Goal: Information Seeking & Learning: Learn about a topic

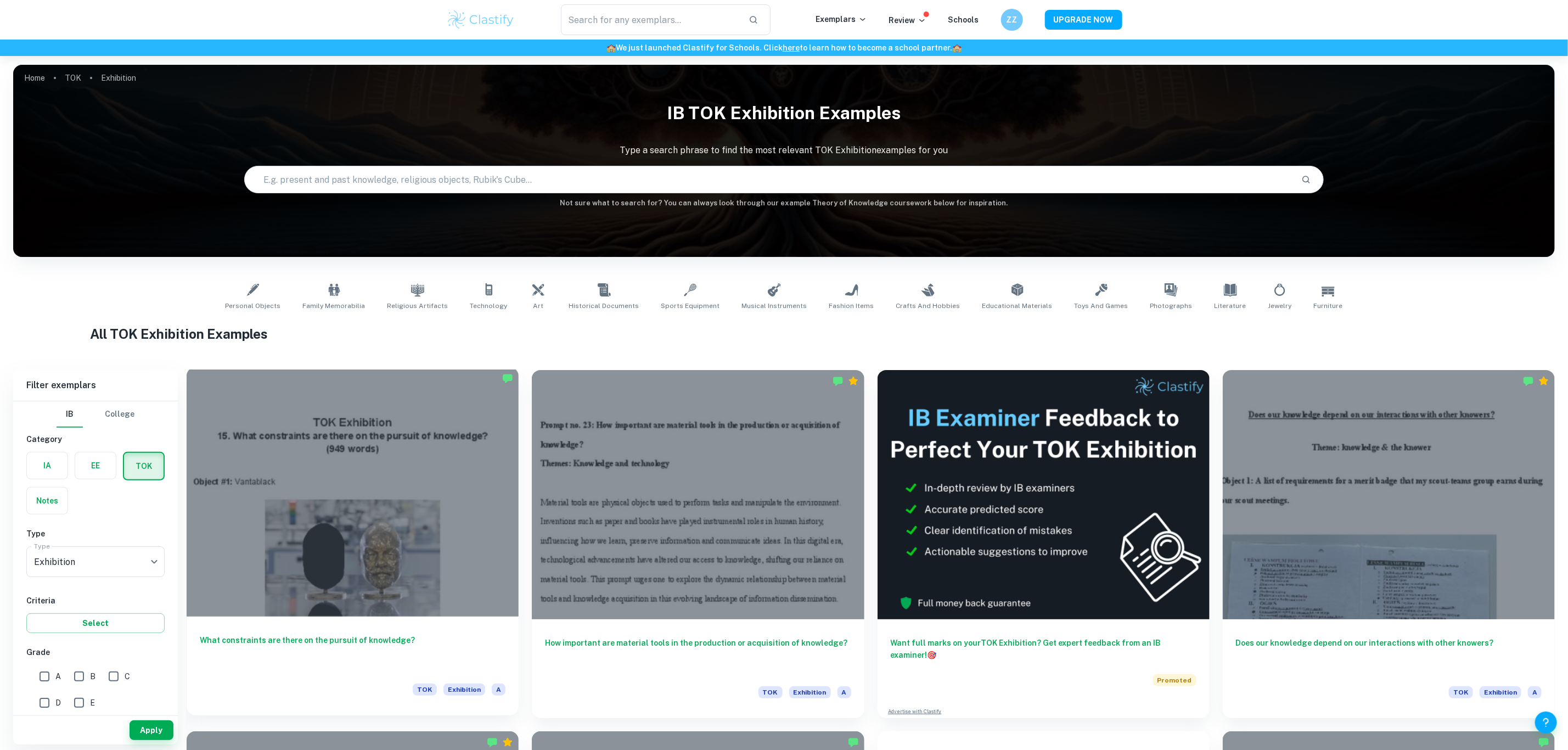
click at [369, 466] on div at bounding box center [352, 491] width 332 height 249
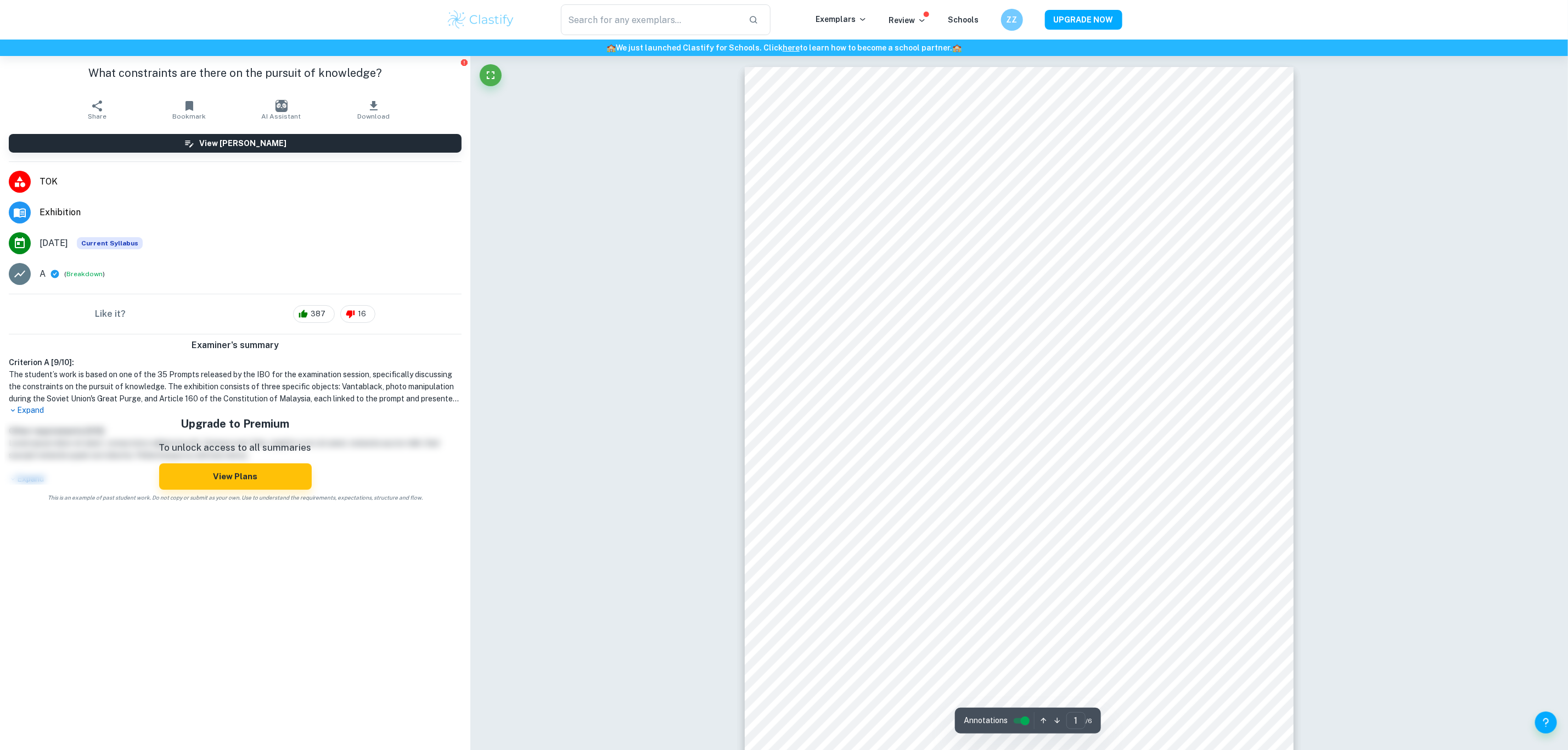
click at [37, 402] on h1 "The student’s work is based on one of the 35 Prompts released by the IBO for th…" at bounding box center [235, 387] width 453 height 37
click at [27, 407] on p "Expand" at bounding box center [235, 410] width 453 height 12
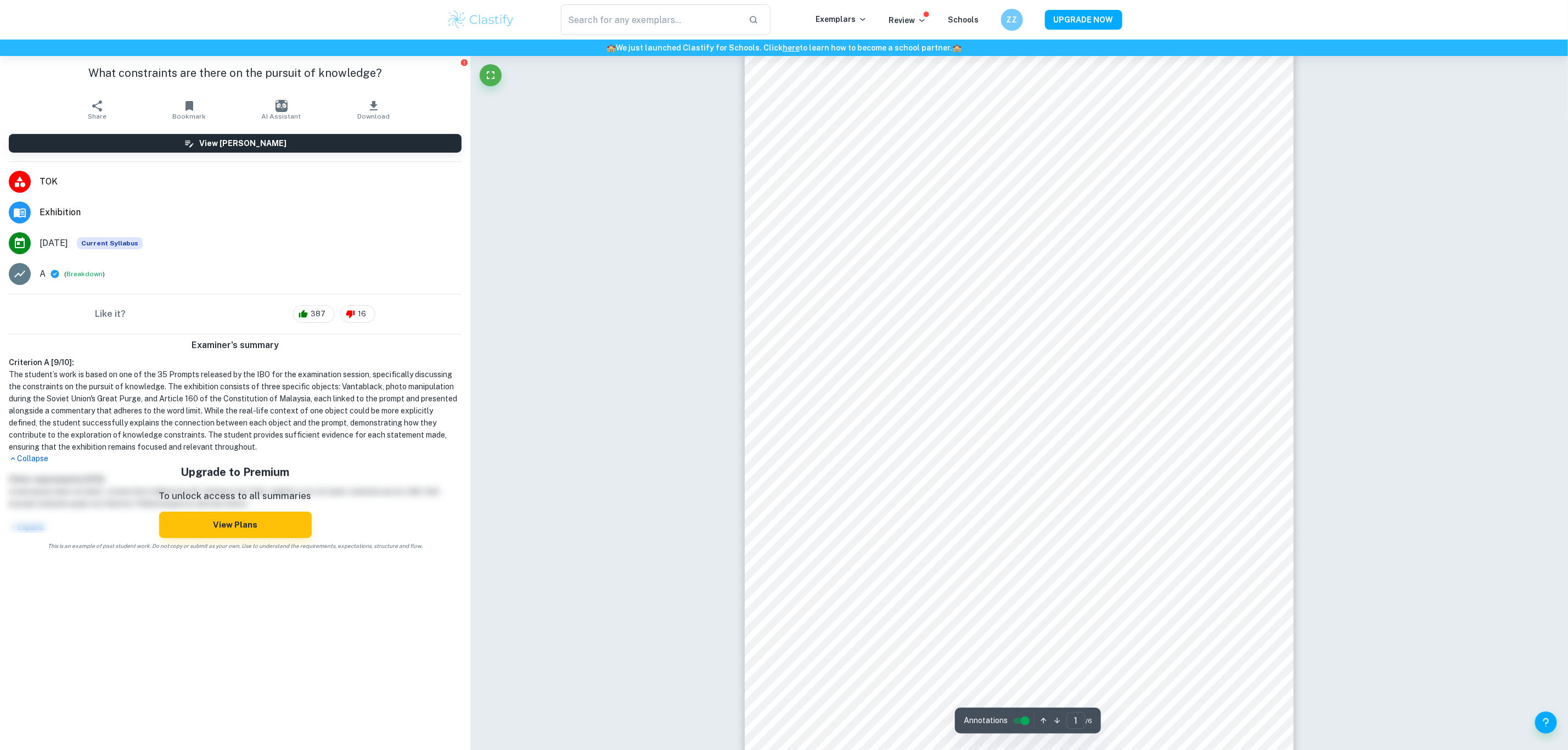
scroll to position [15, 0]
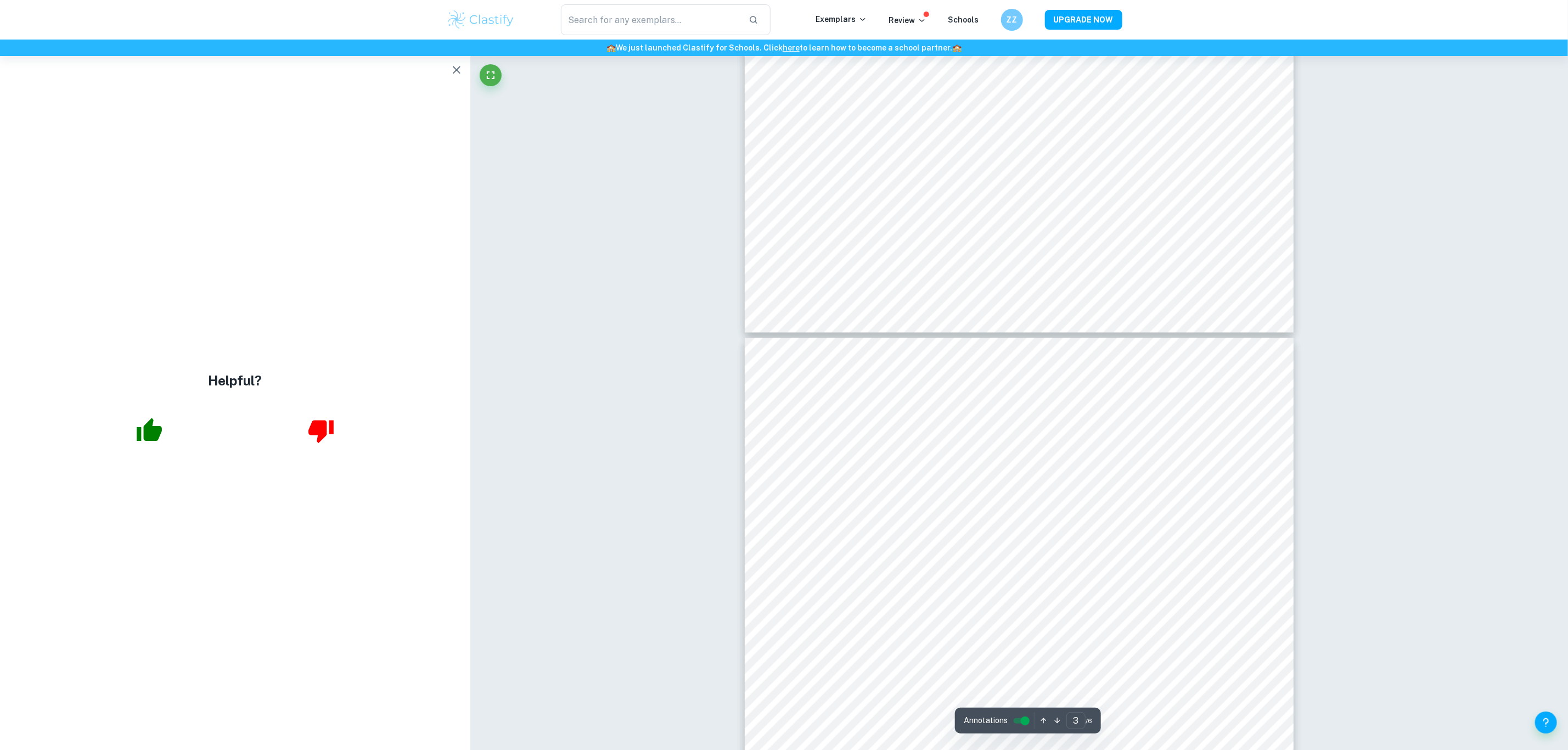
scroll to position [46, 0]
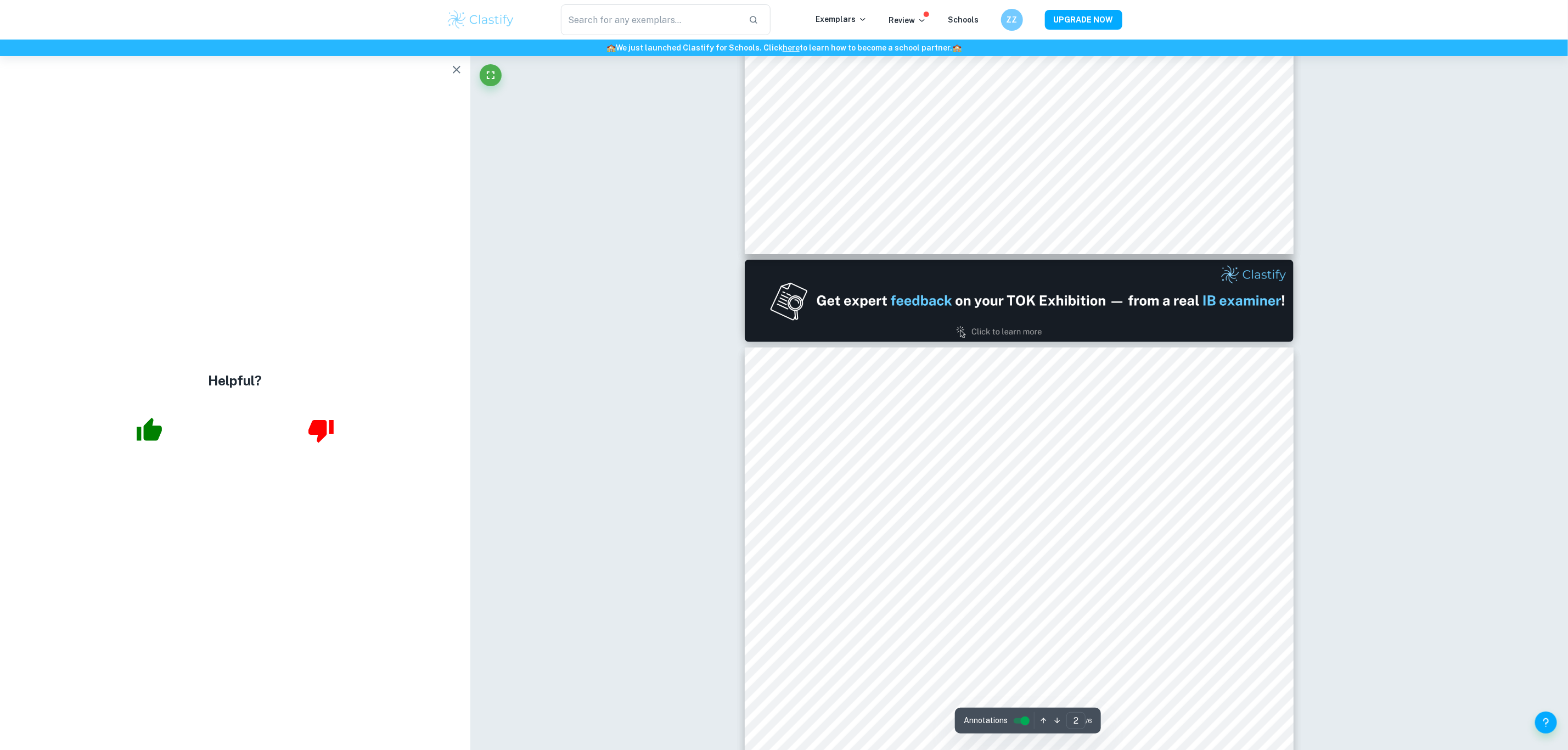
type input "1"
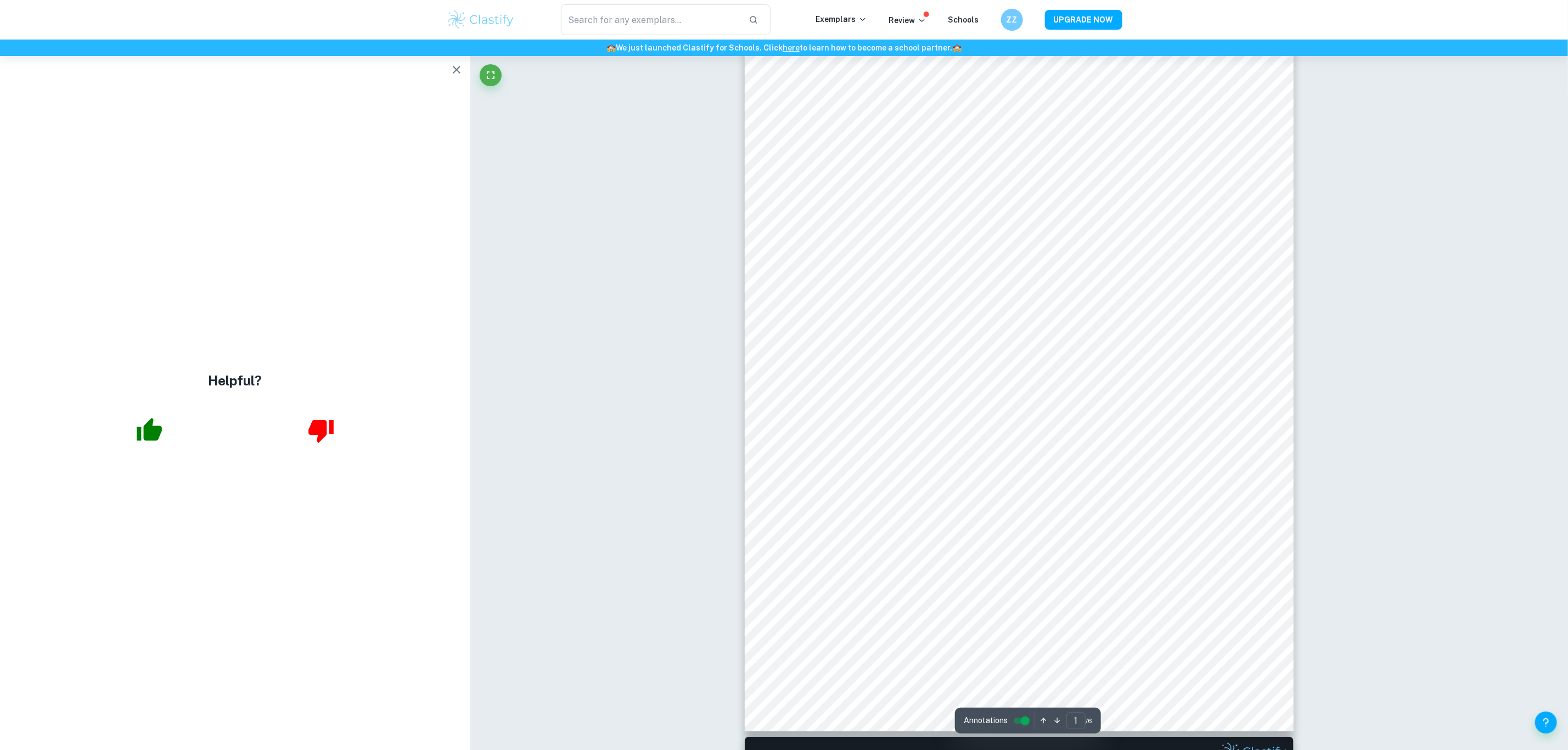
scroll to position [0, 0]
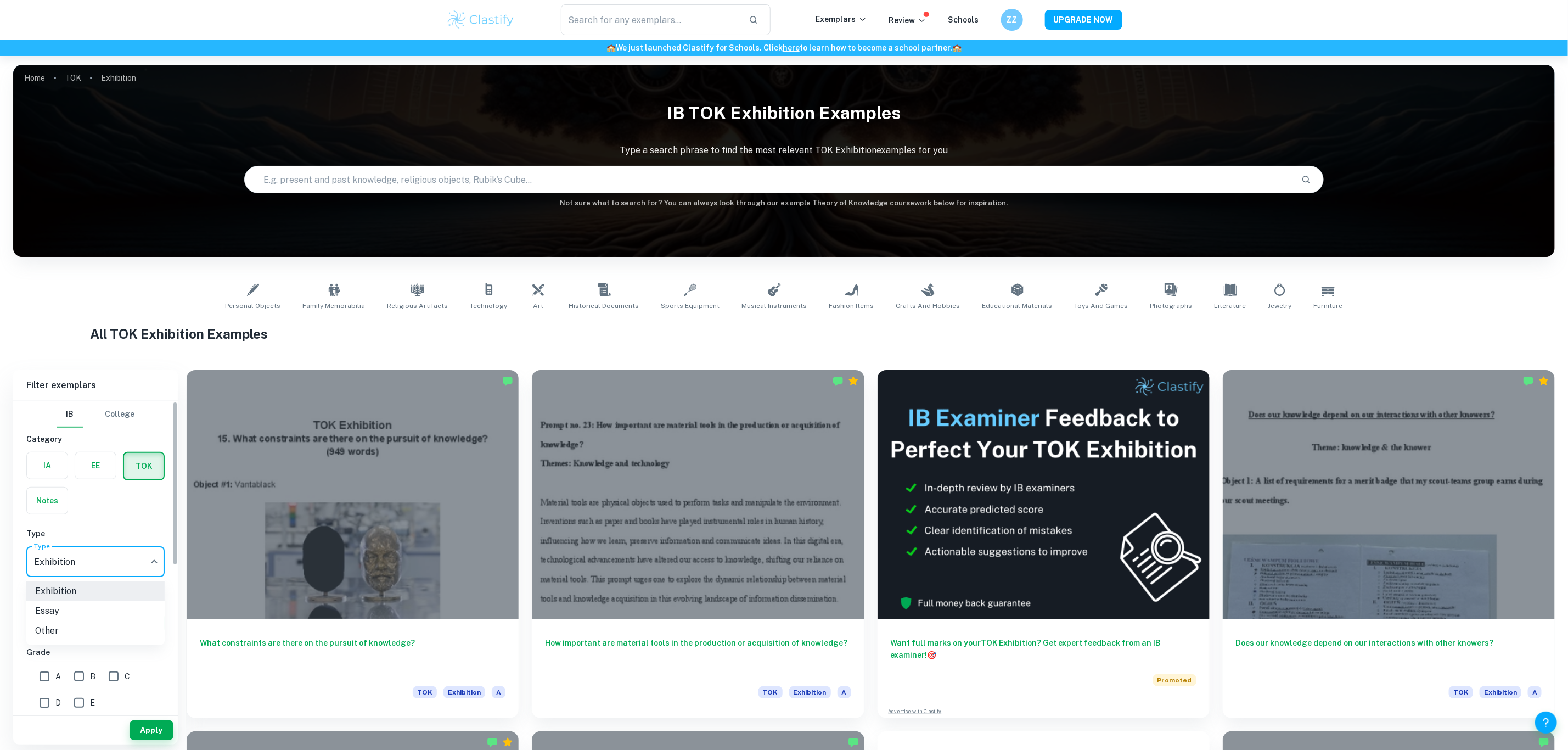
drag, startPoint x: 76, startPoint y: 554, endPoint x: 79, endPoint y: 561, distance: 7.6
click at [78, 564] on body "We value your privacy We use cookies to enhance your browsing experience, serve…" at bounding box center [784, 431] width 1568 height 750
click at [117, 517] on div at bounding box center [784, 375] width 1568 height 750
click at [109, 572] on body "We value your privacy We use cookies to enhance your browsing experience, serve…" at bounding box center [784, 431] width 1568 height 750
click at [103, 606] on li "Essay" at bounding box center [95, 611] width 138 height 19
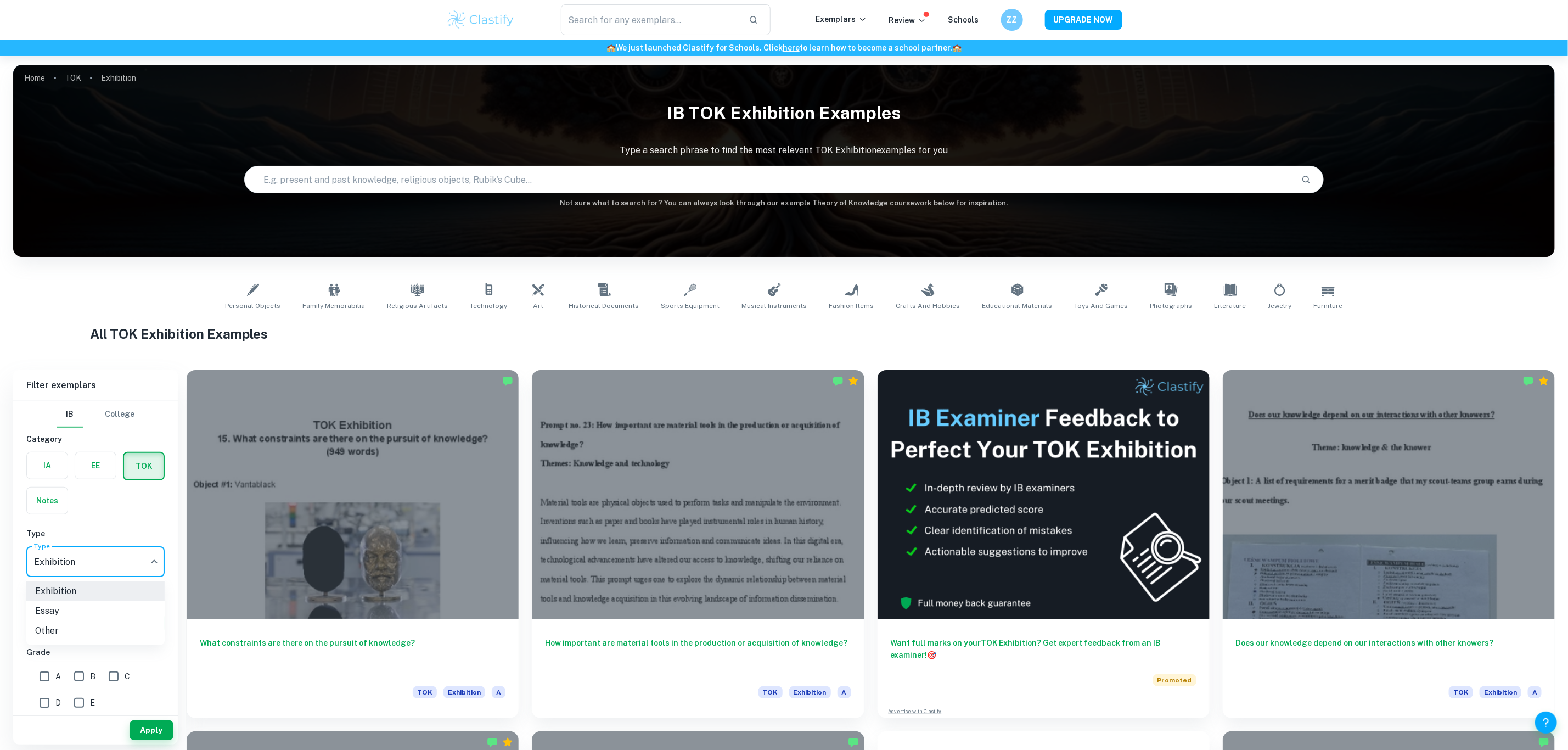
type input "Essay"
click at [145, 732] on button "Apply" at bounding box center [152, 730] width 44 height 19
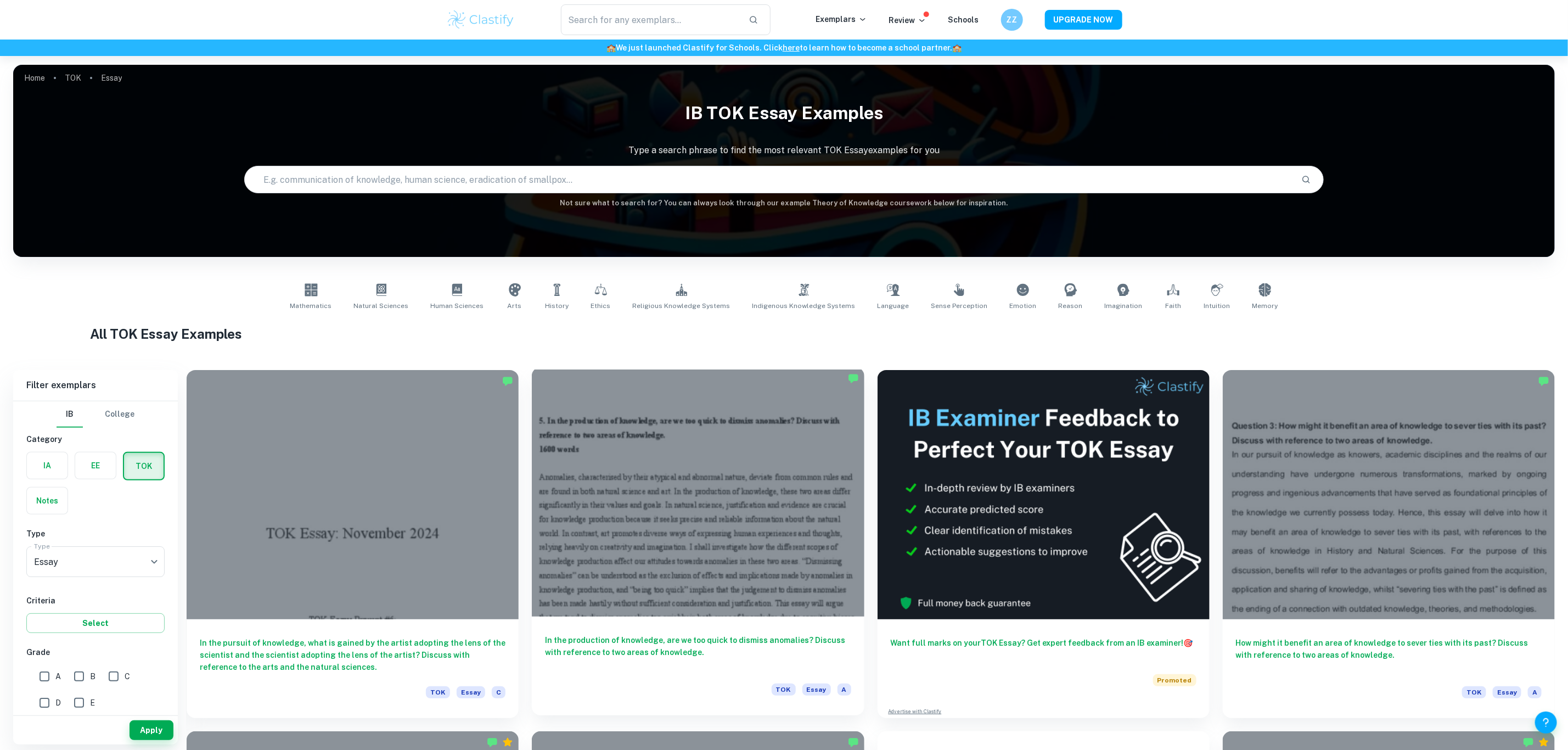
click at [806, 491] on div at bounding box center [698, 491] width 332 height 249
type input "Exhibition"
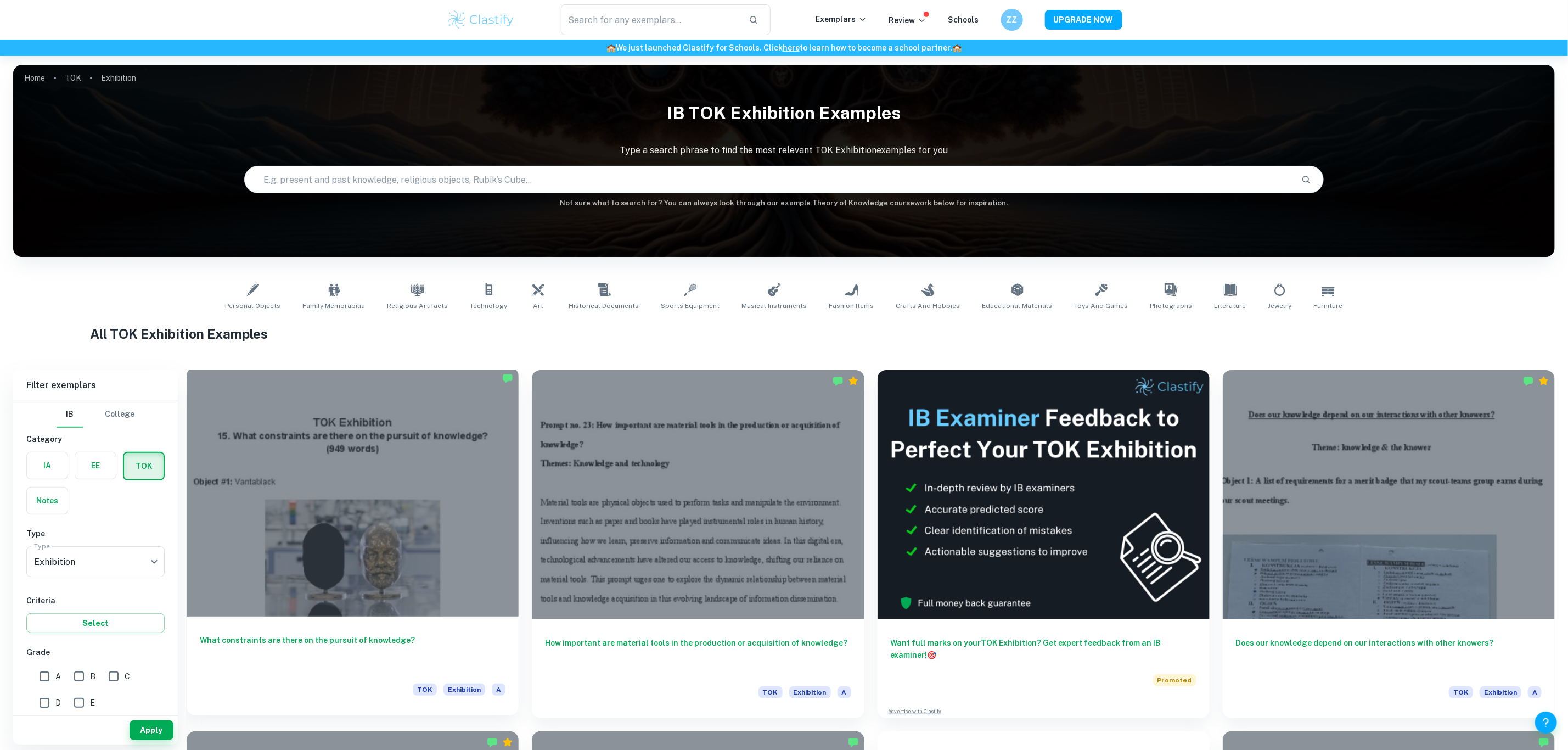
click at [343, 427] on div at bounding box center [352, 491] width 332 height 249
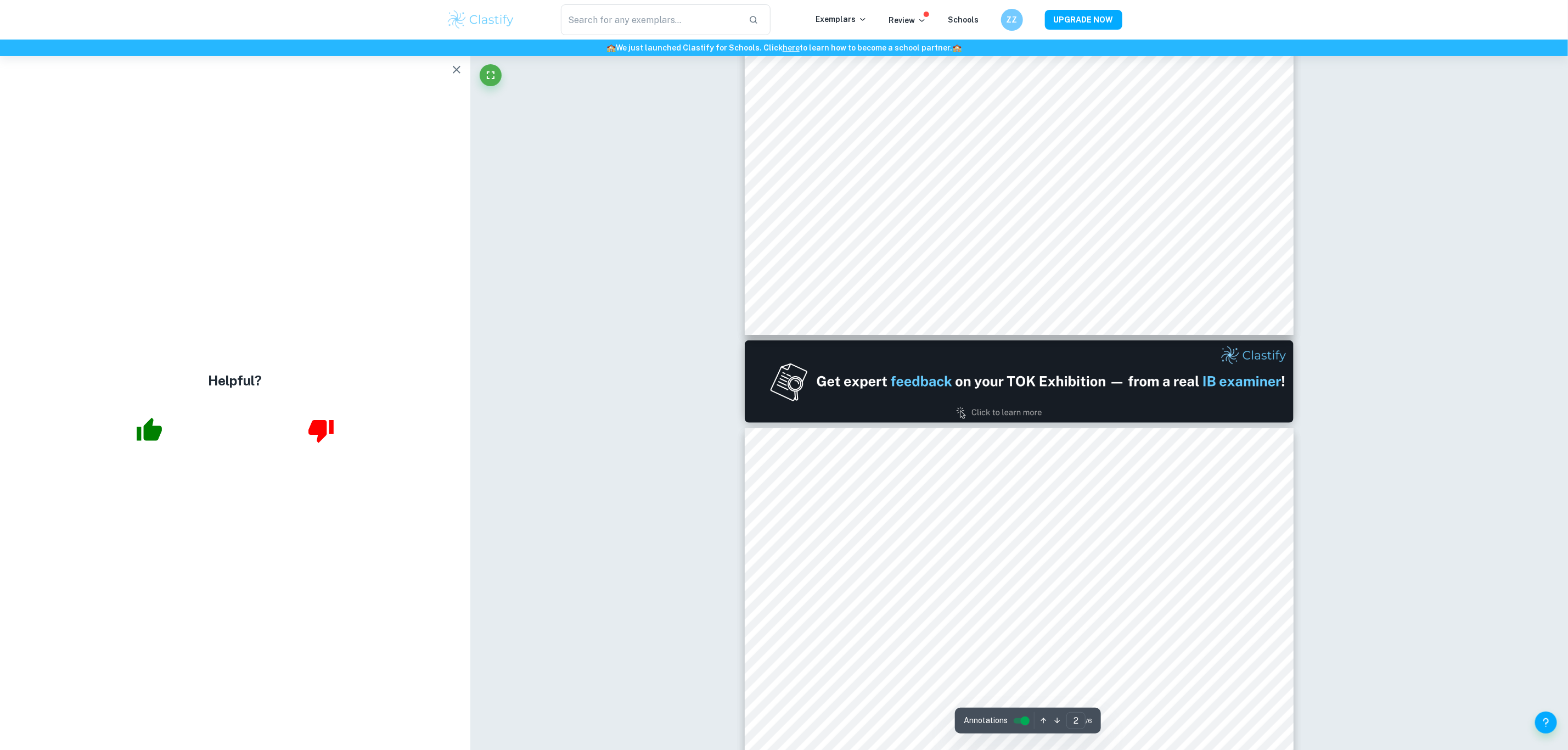
type input "1"
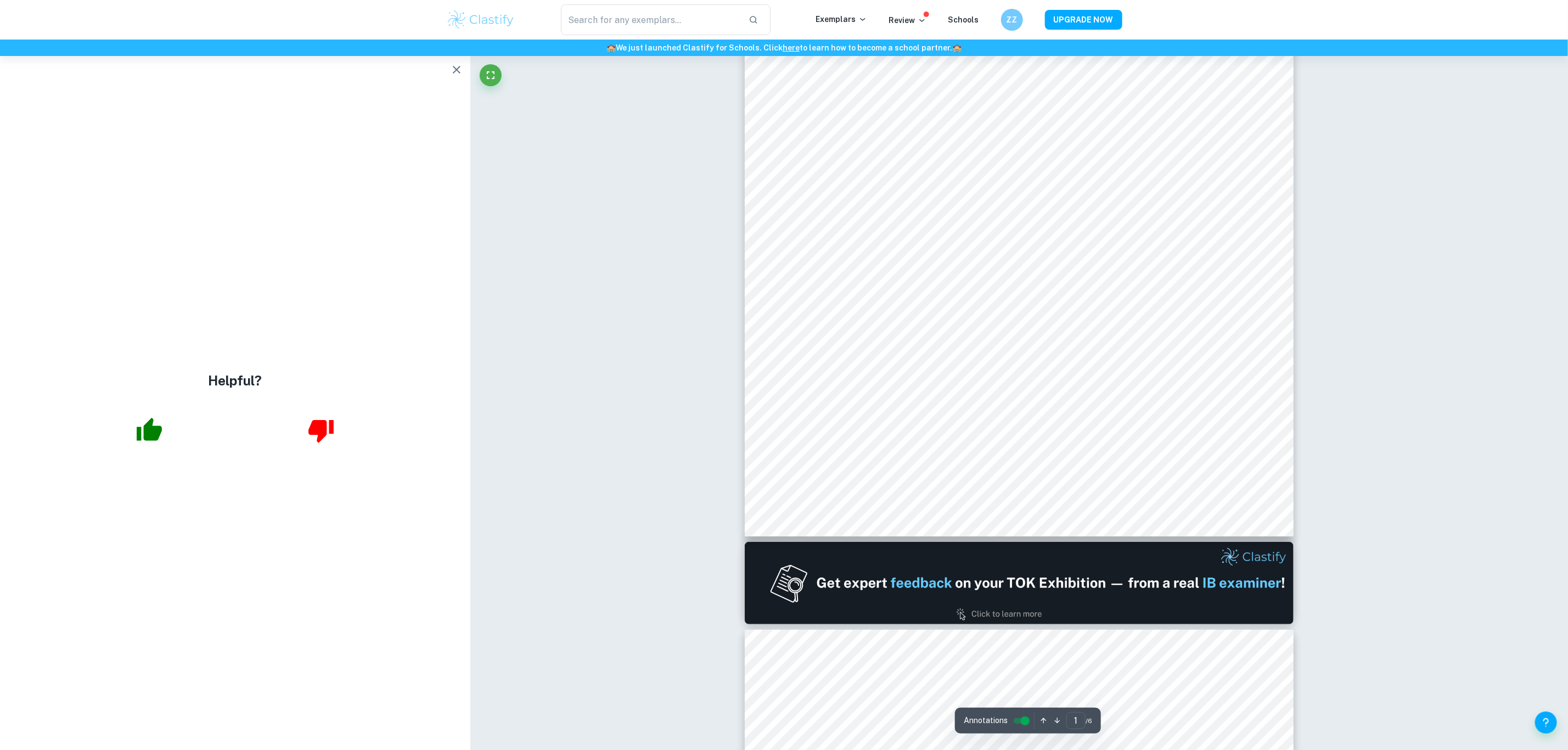
scroll to position [280, 0]
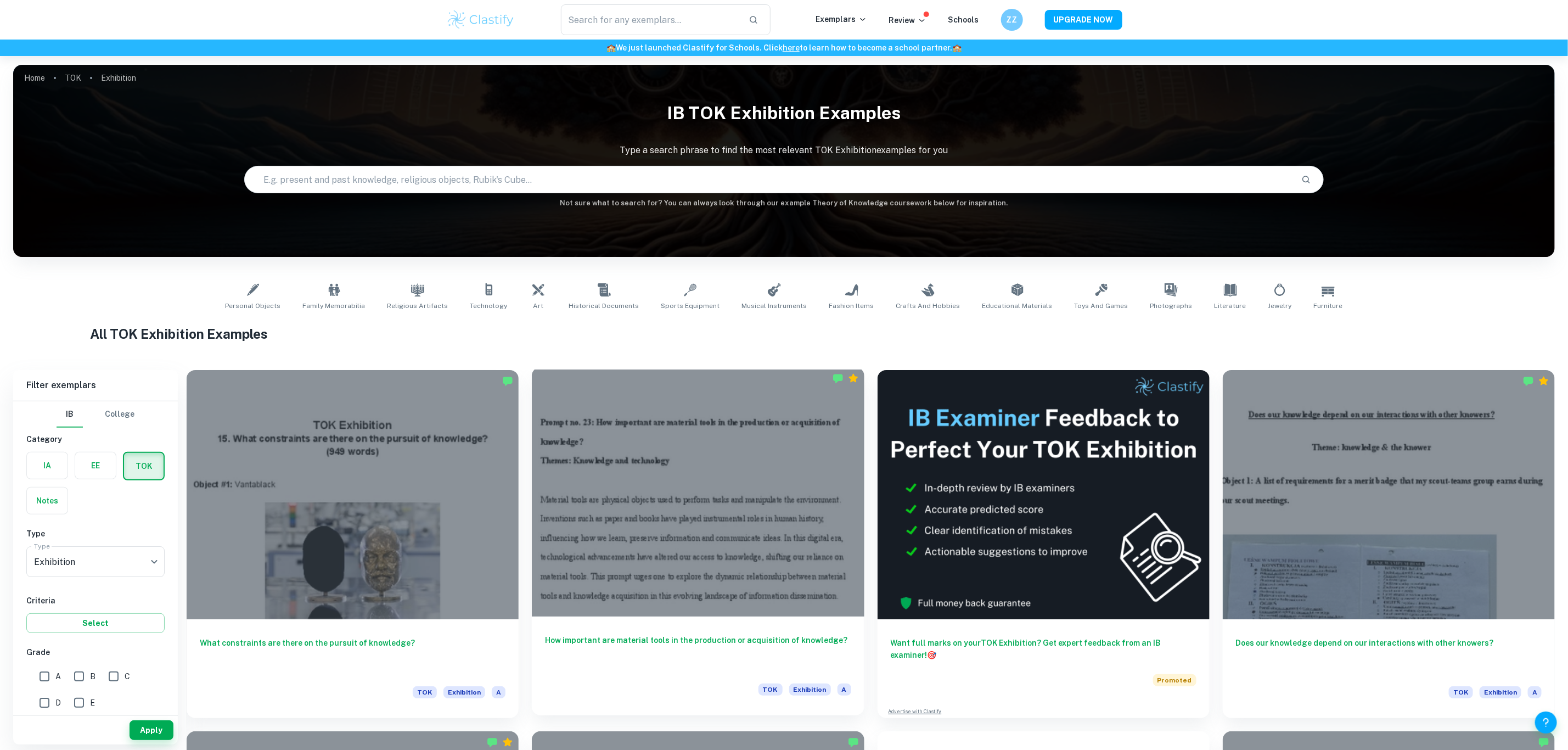
click at [657, 471] on div at bounding box center [698, 491] width 332 height 249
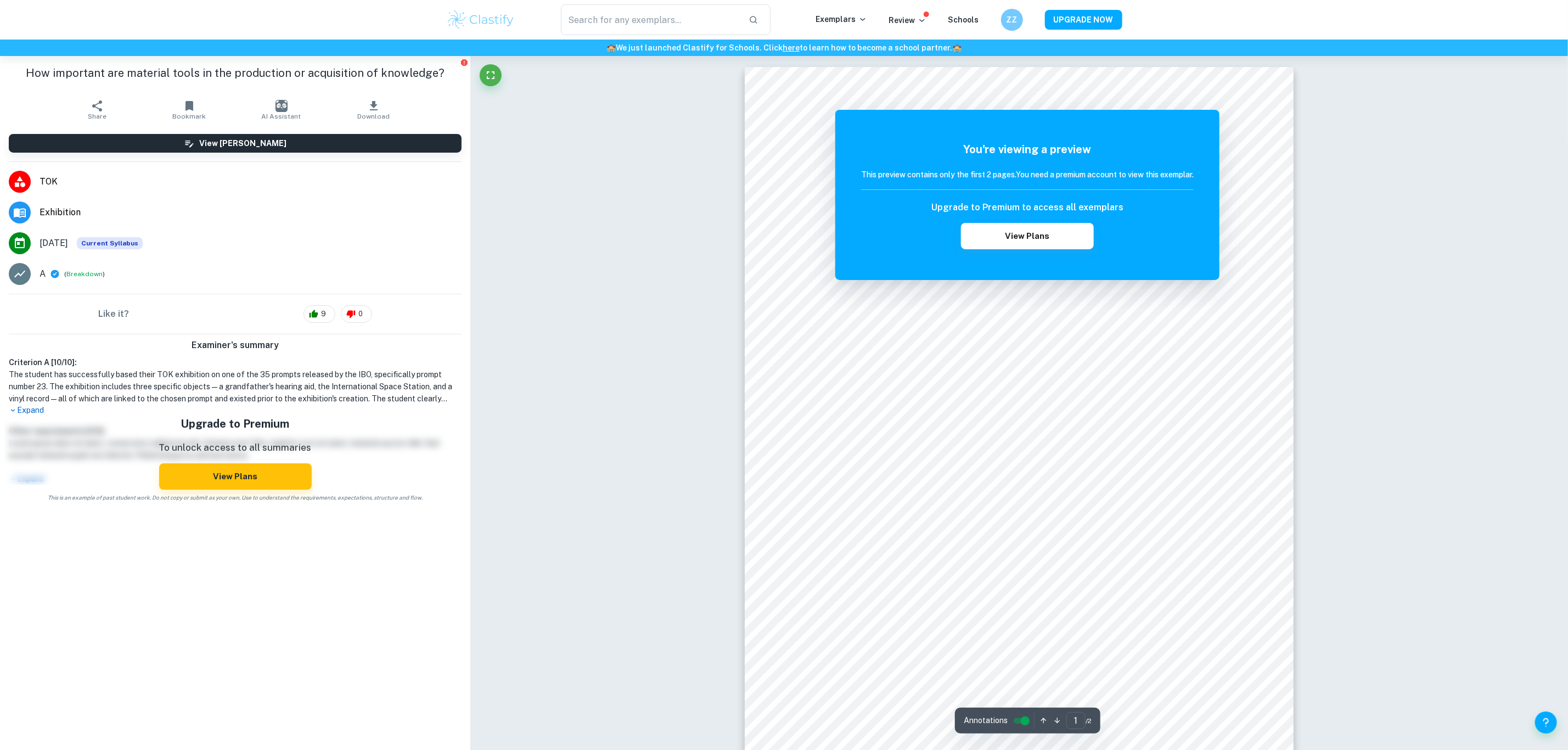
click at [18, 412] on p "Expand" at bounding box center [235, 410] width 453 height 12
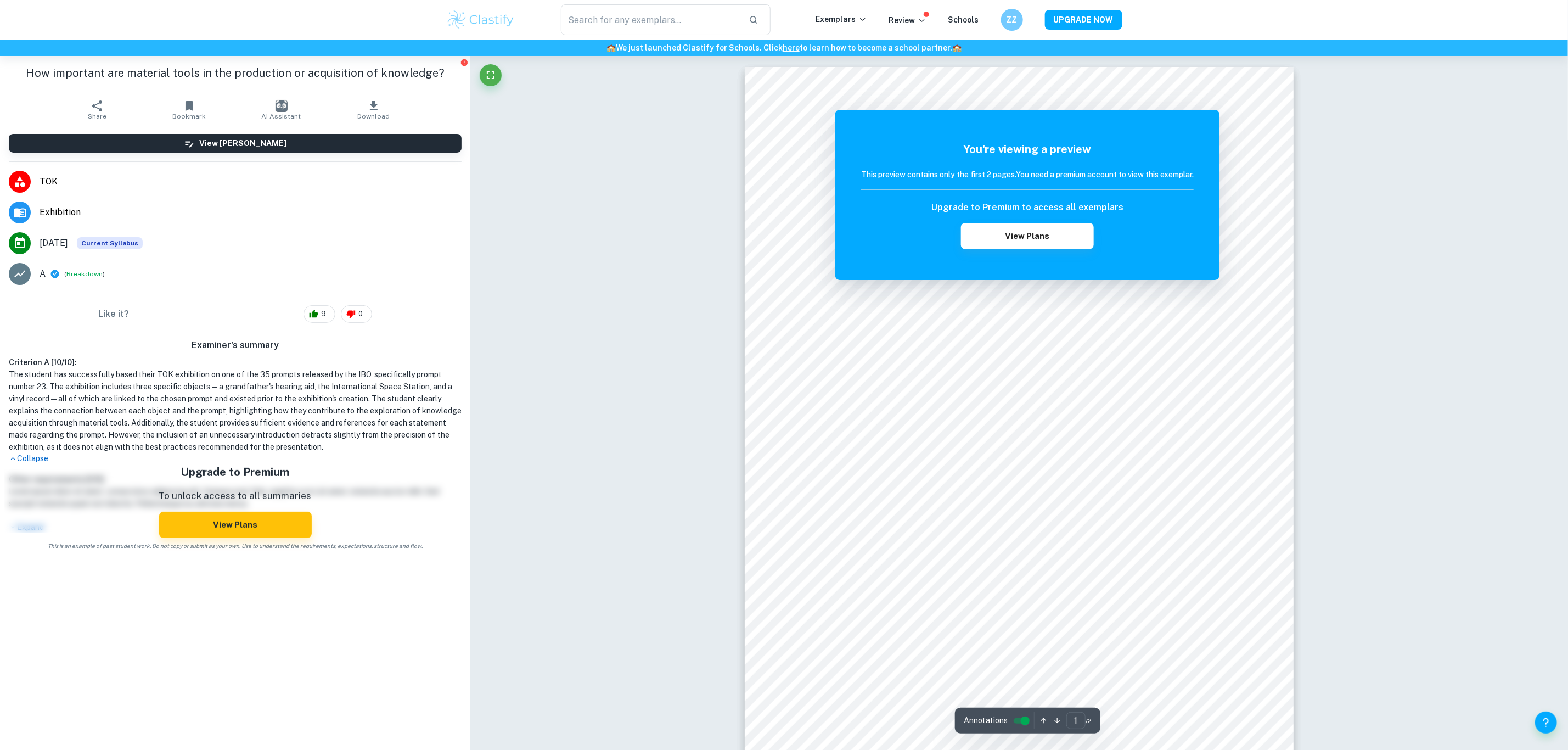
drag, startPoint x: 820, startPoint y: 242, endPoint x: 782, endPoint y: 279, distance: 53.0
click at [471, 56] on div at bounding box center [471, 56] width 0 height 0
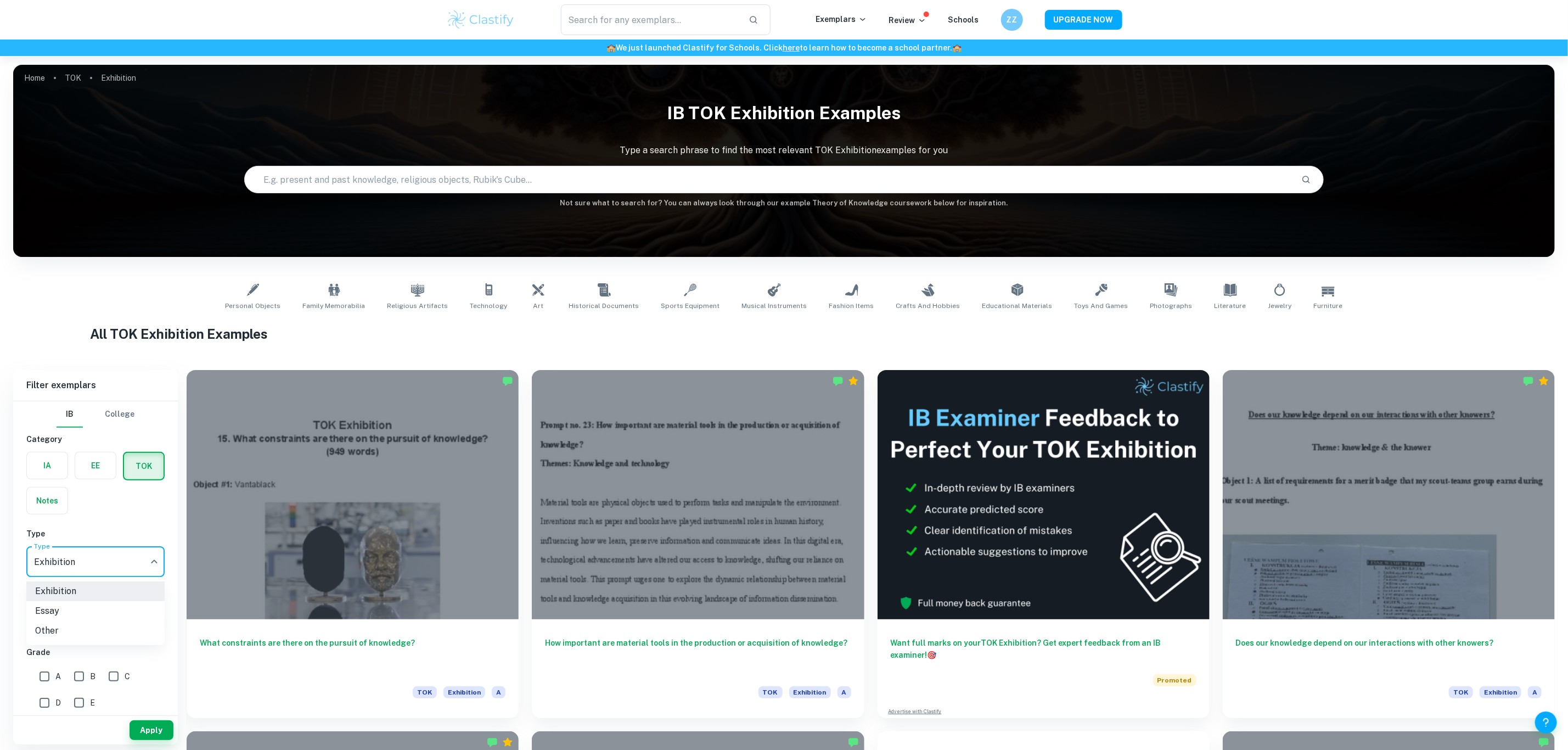
click at [84, 561] on body "We value your privacy We use cookies to enhance your browsing experience, serve…" at bounding box center [784, 431] width 1568 height 750
click at [75, 598] on li "Exhibition" at bounding box center [95, 591] width 138 height 19
click at [75, 608] on div "Criteria Select" at bounding box center [95, 613] width 138 height 38
click at [88, 554] on body "We value your privacy We use cookies to enhance your browsing experience, serve…" at bounding box center [784, 431] width 1568 height 750
click at [75, 606] on li "Essay" at bounding box center [95, 611] width 138 height 19
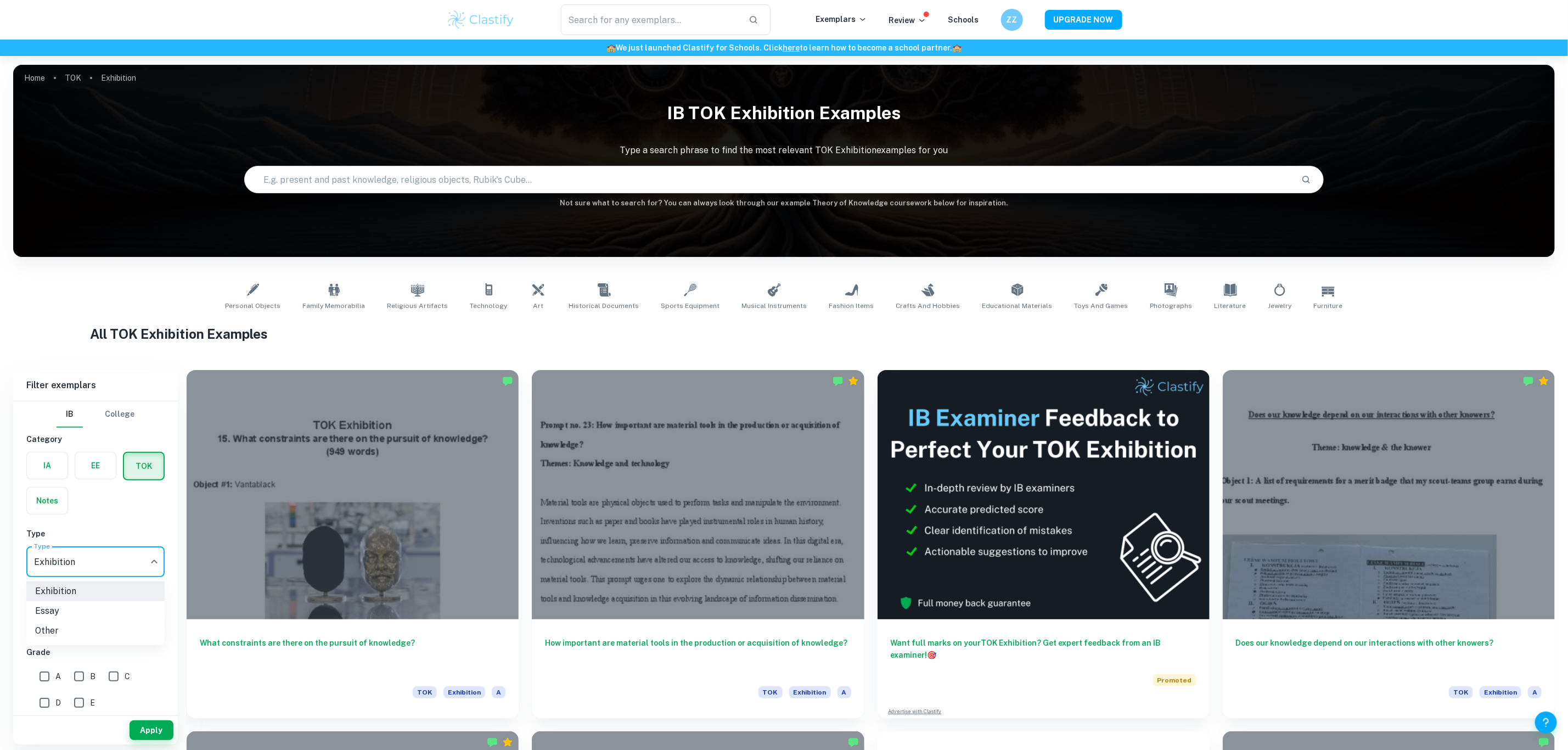
type input "Essay"
click at [166, 727] on button "Apply" at bounding box center [152, 730] width 44 height 19
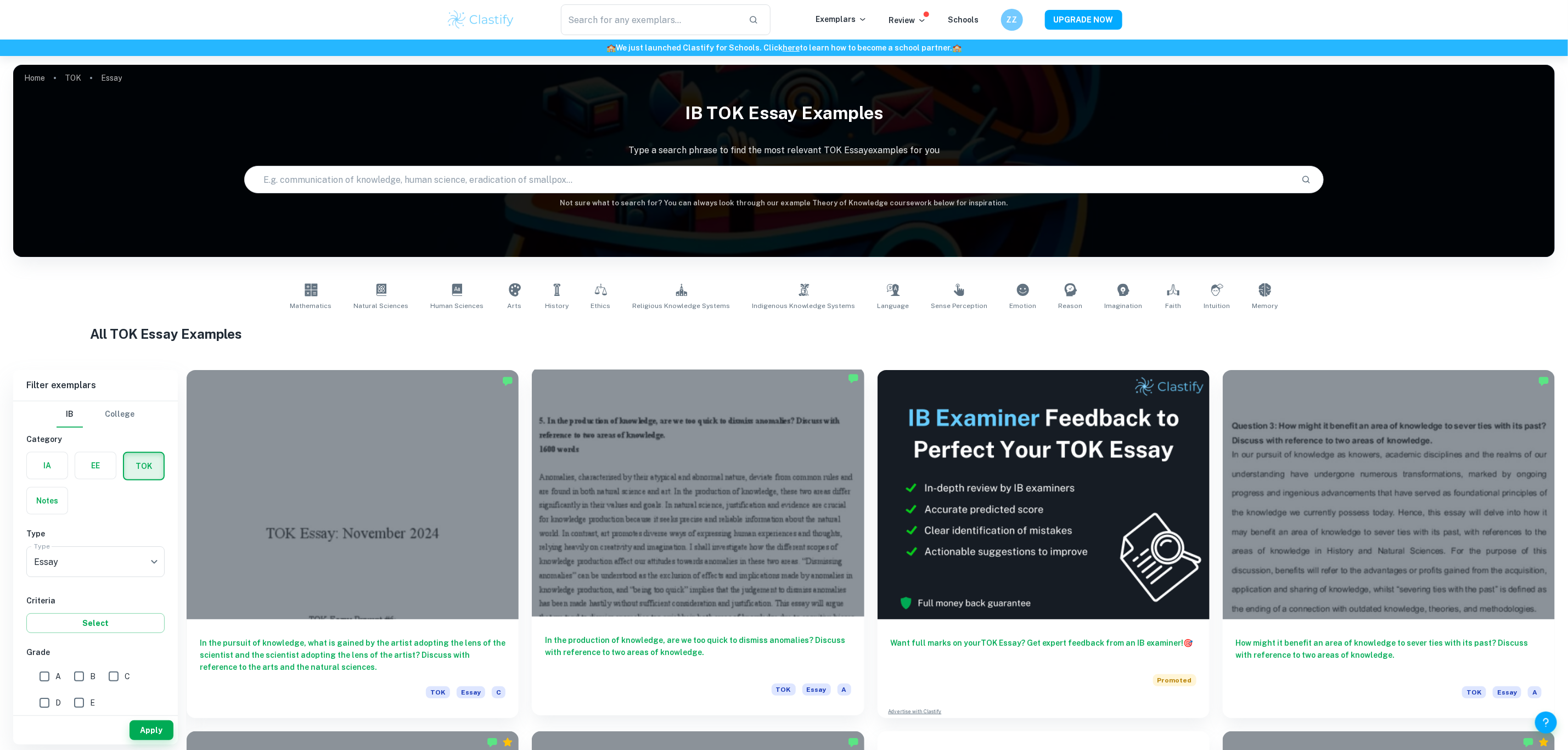
click at [748, 505] on div at bounding box center [698, 491] width 332 height 249
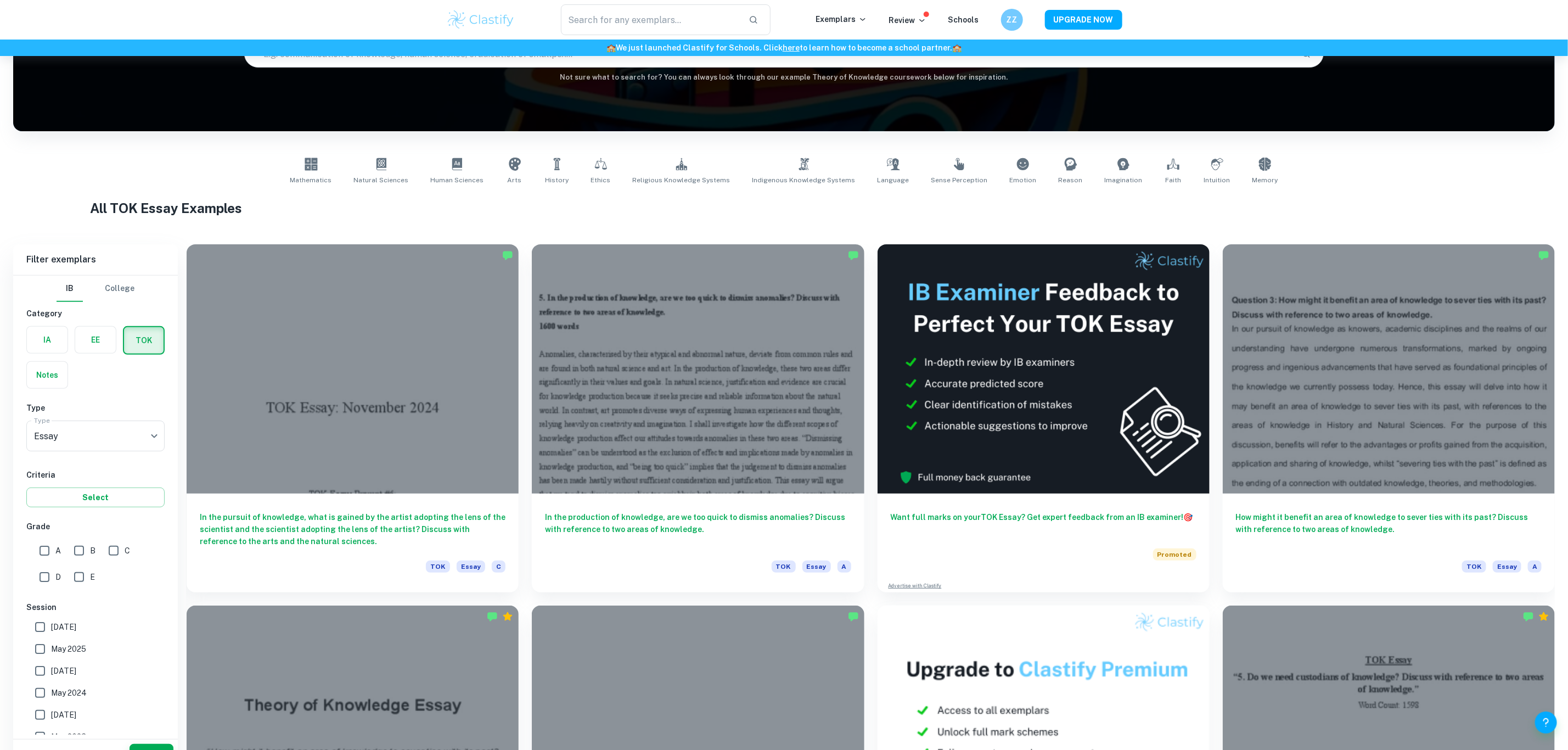
scroll to position [171, 0]
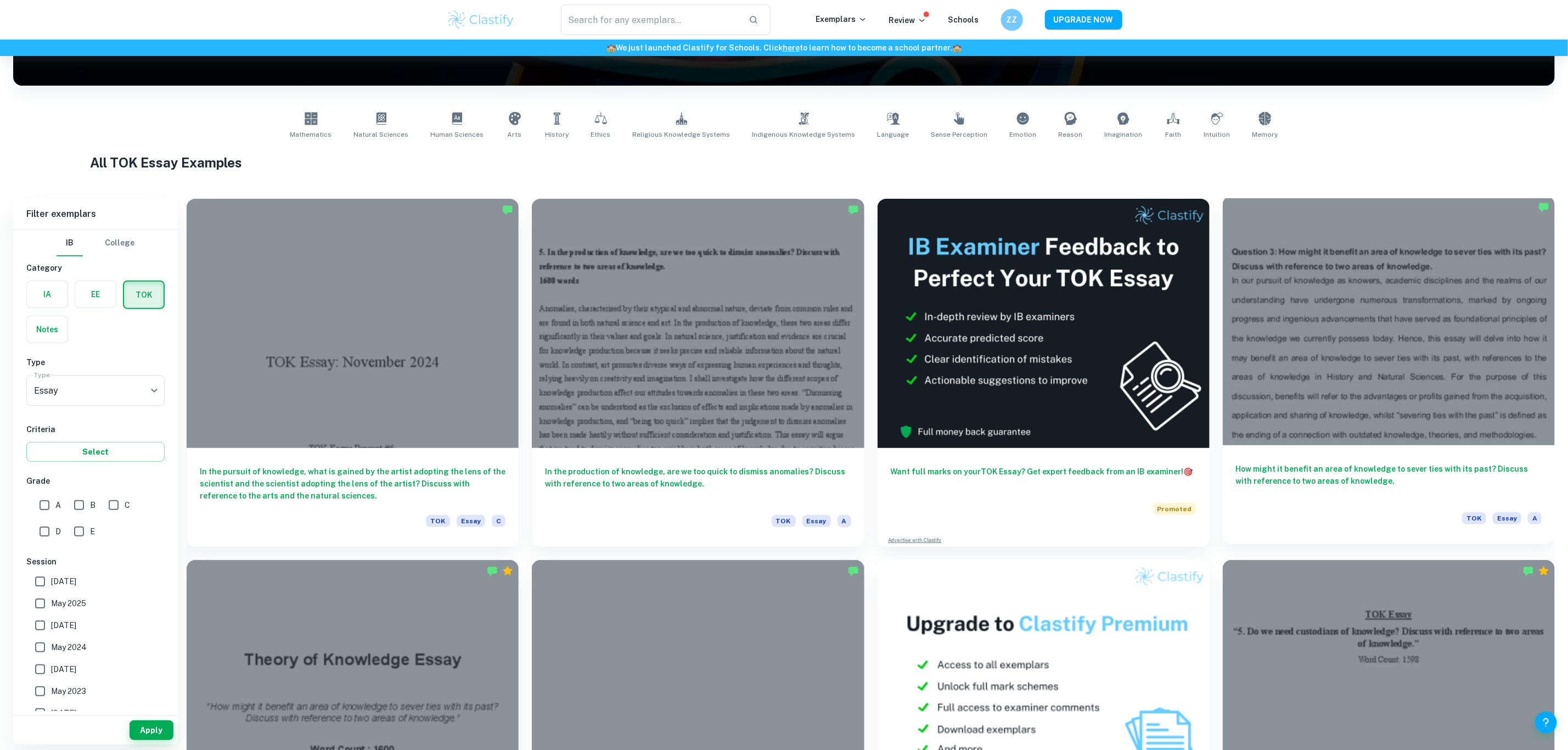
click at [1408, 377] on div at bounding box center [1388, 320] width 332 height 249
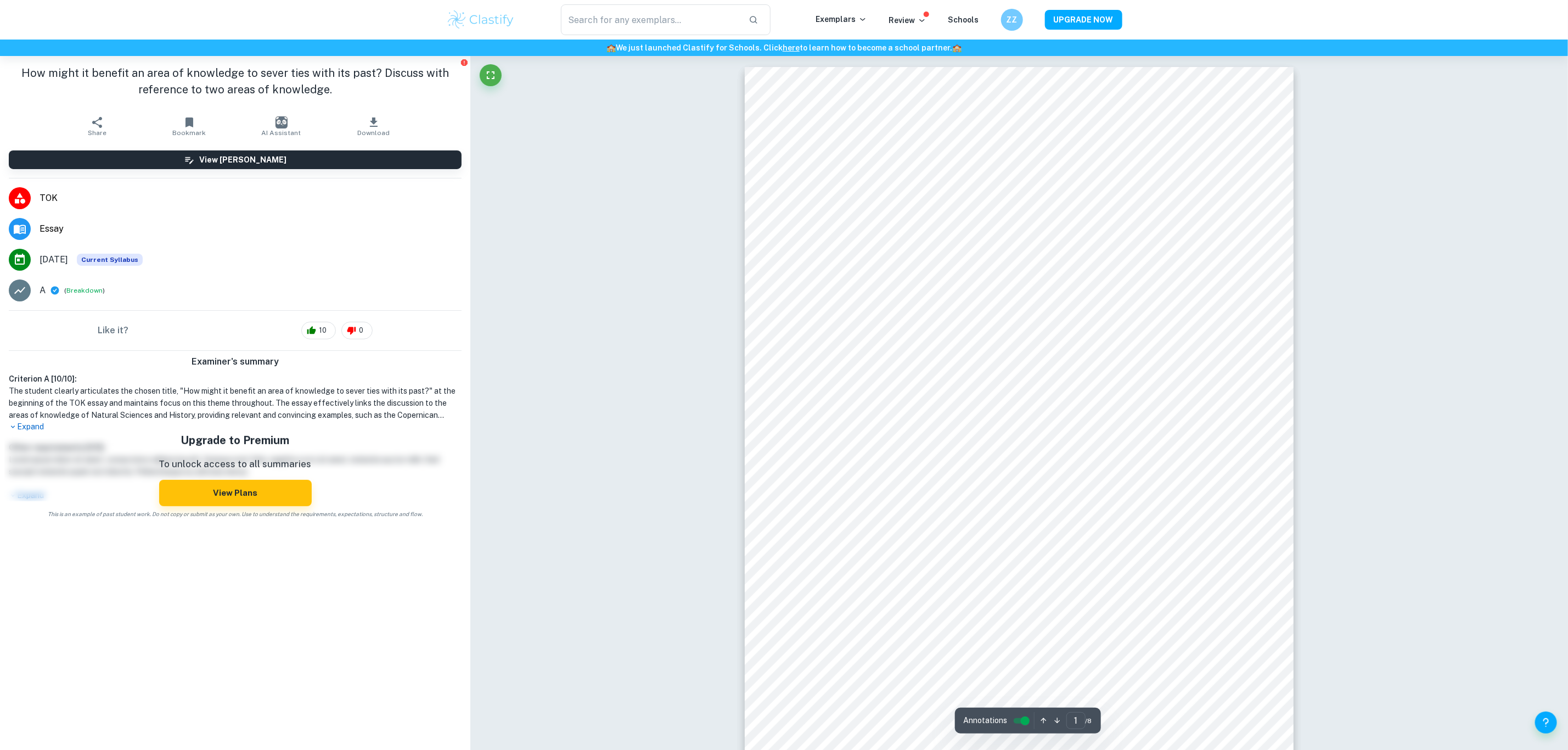
click at [16, 420] on h1 "The student clearly articulates the chosen title, "How might it benefit an area…" at bounding box center [235, 403] width 453 height 37
click at [16, 430] on p "Expand" at bounding box center [235, 427] width 453 height 12
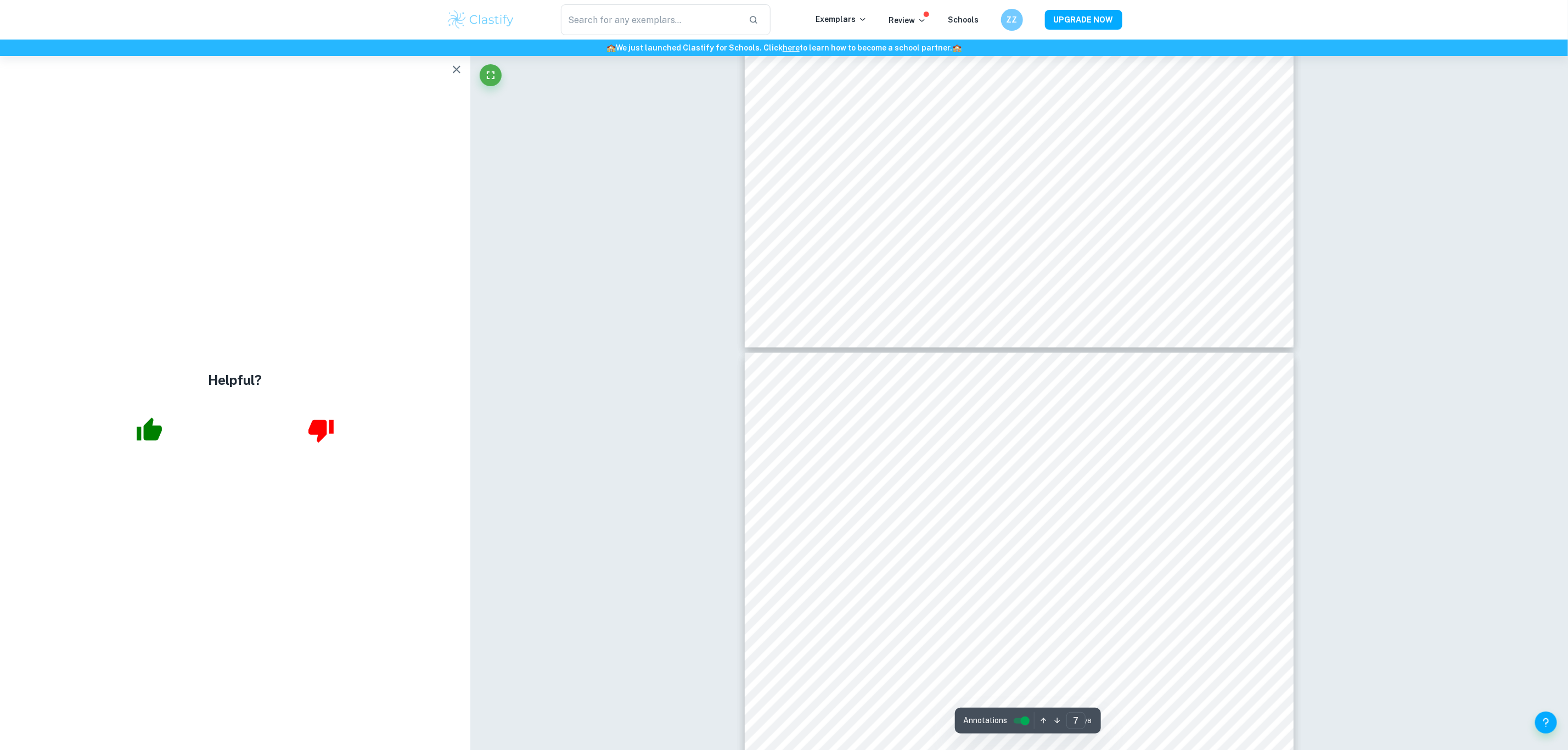
scroll to position [4565, 0]
drag, startPoint x: 595, startPoint y: 328, endPoint x: 593, endPoint y: 248, distance: 80.0
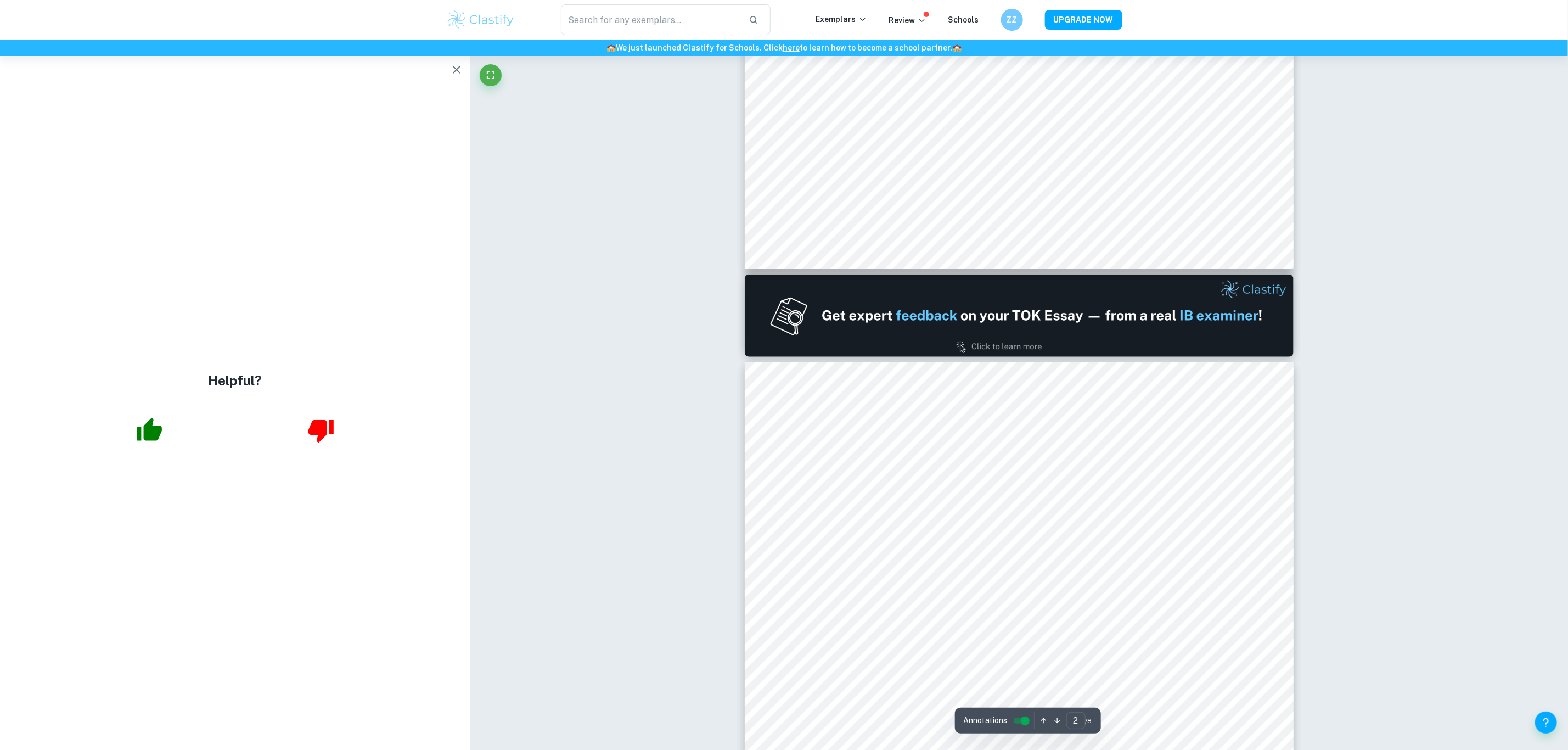
type input "1"
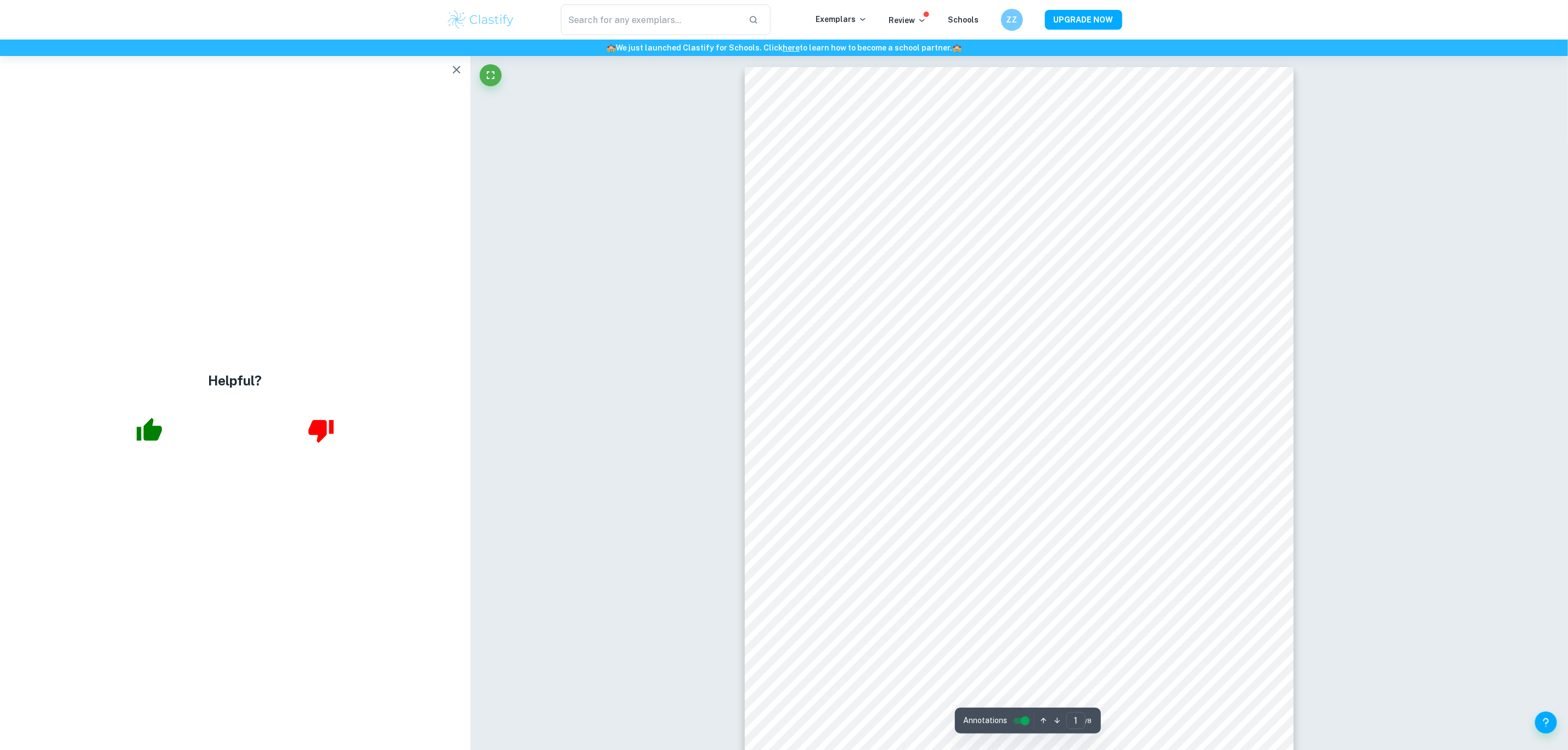
drag, startPoint x: 323, startPoint y: 200, endPoint x: 329, endPoint y: 175, distance: 25.7
click at [451, 75] on icon "button" at bounding box center [457, 70] width 13 height 13
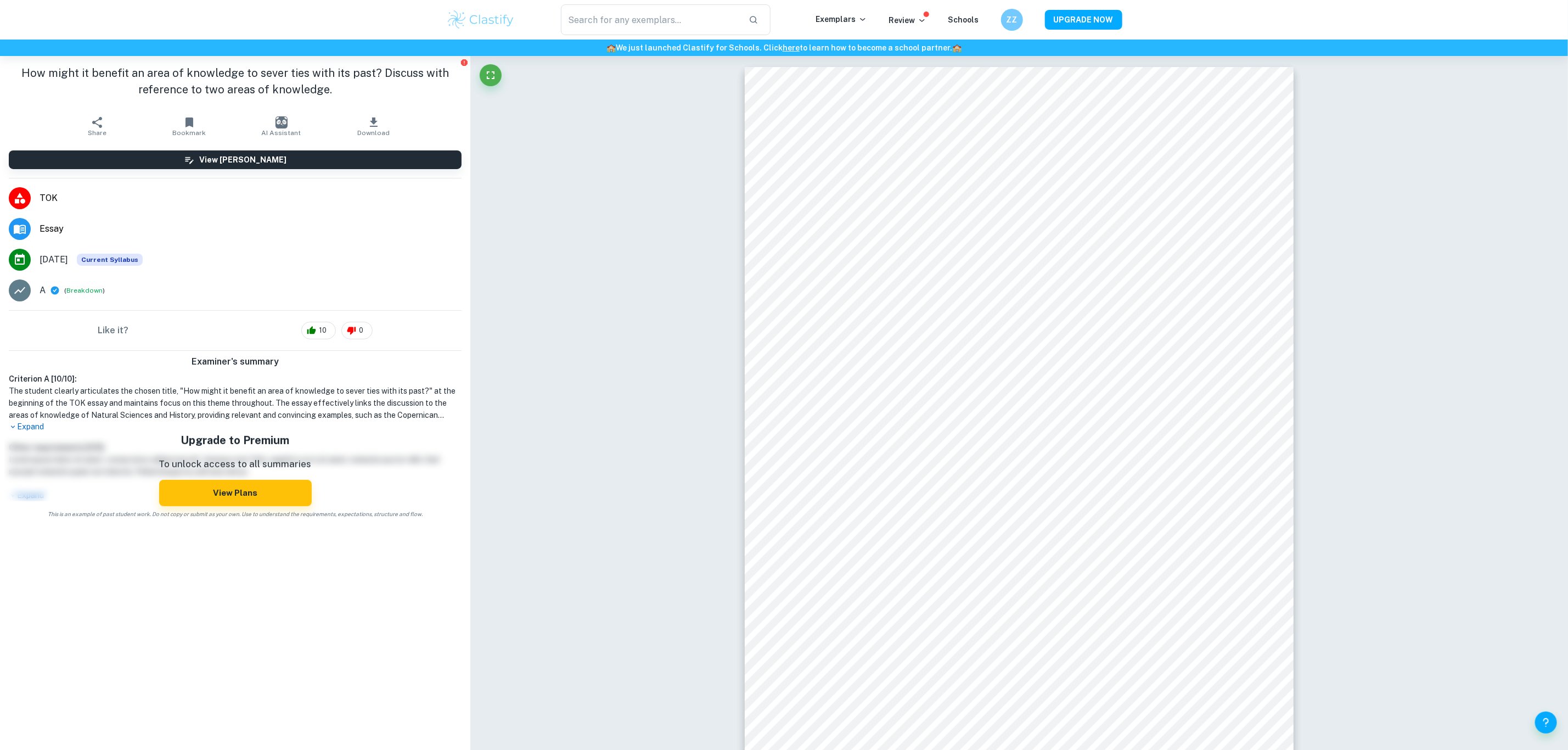
click at [181, 400] on h1 "The student clearly articulates the chosen title, "How might it benefit an area…" at bounding box center [235, 403] width 453 height 37
click at [19, 432] on p "Expand" at bounding box center [235, 427] width 453 height 12
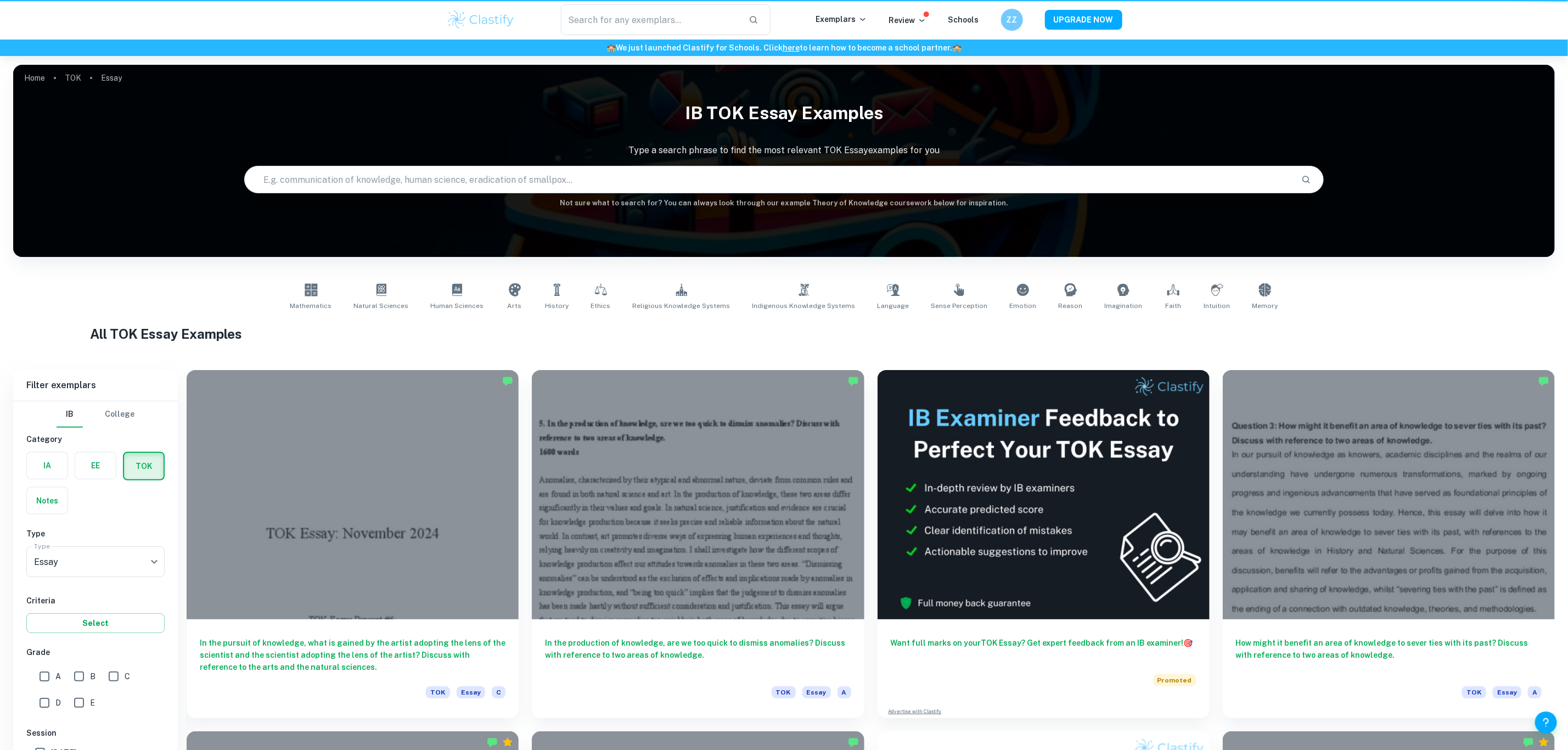
scroll to position [171, 0]
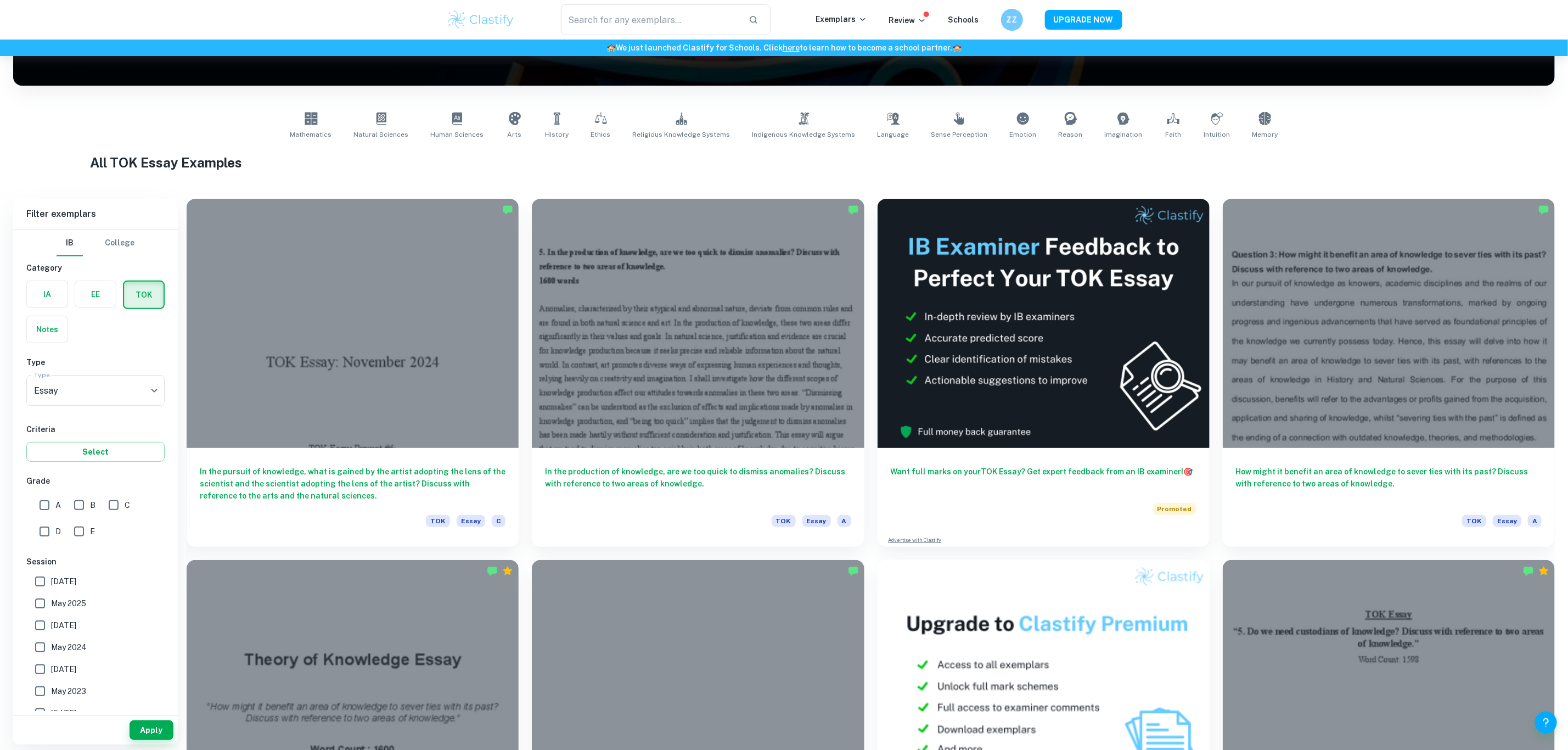
type input "Exhibition"
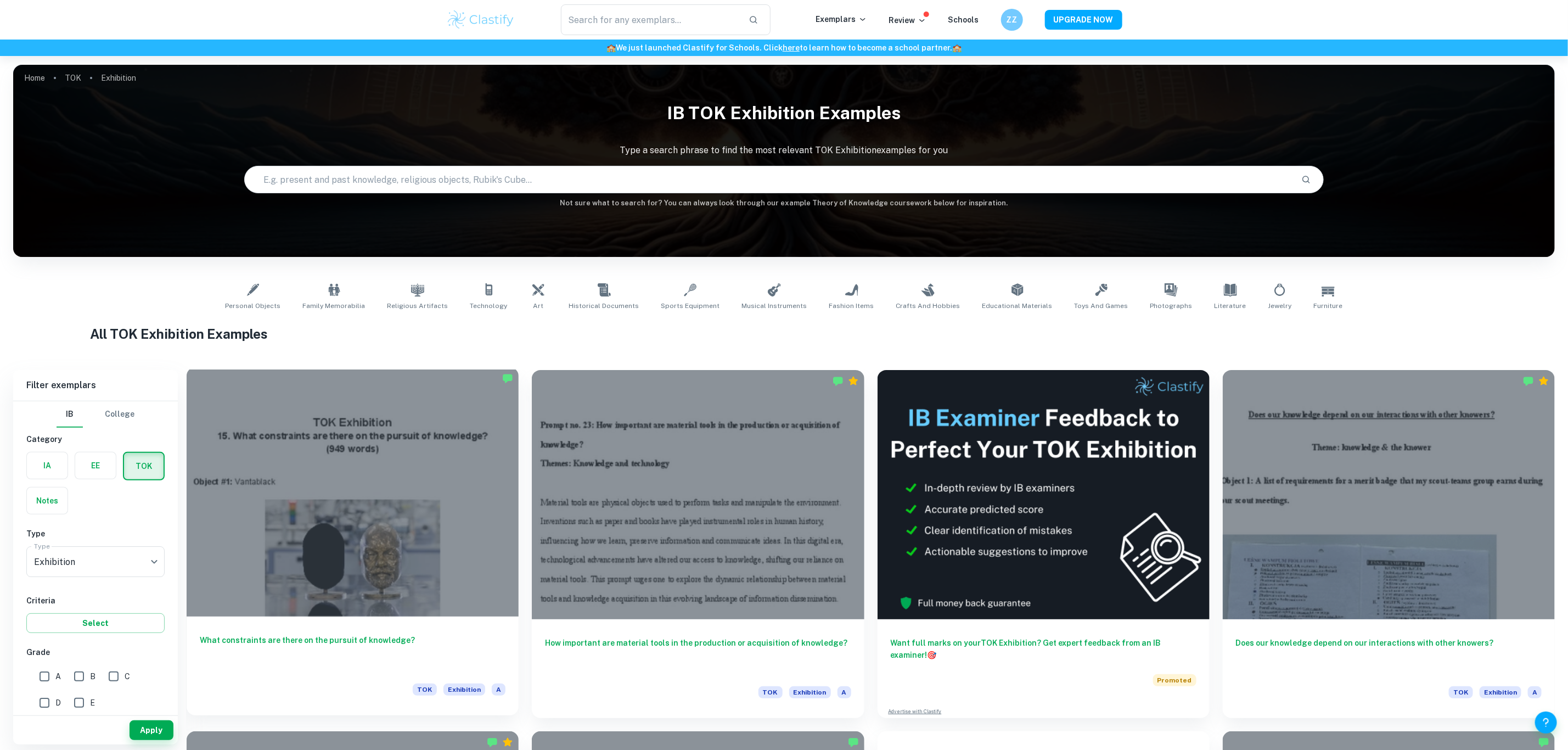
click at [278, 417] on div at bounding box center [352, 491] width 332 height 249
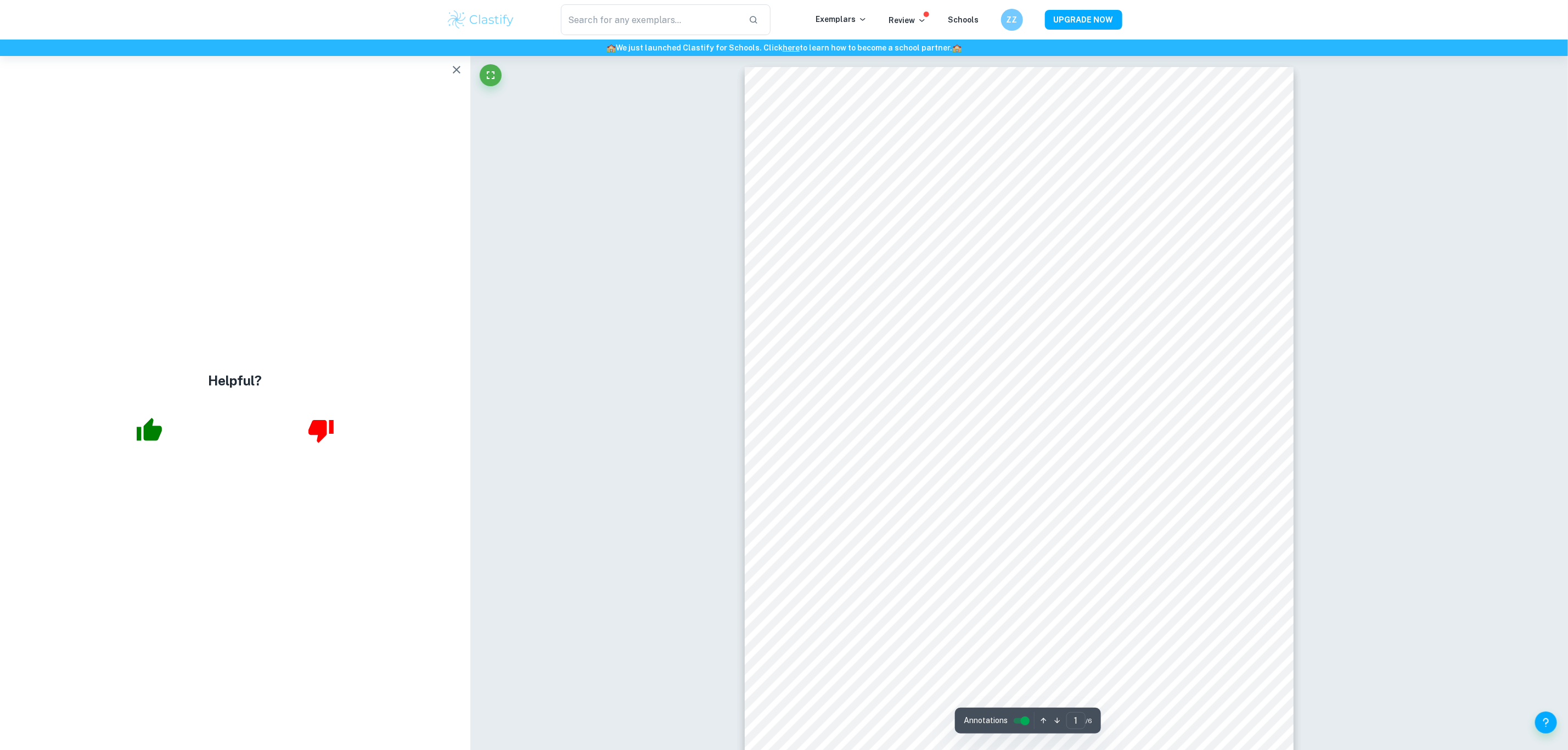
click at [444, 66] on div "Helpful?" at bounding box center [235, 403] width 471 height 694
click at [455, 70] on icon "button" at bounding box center [457, 70] width 13 height 13
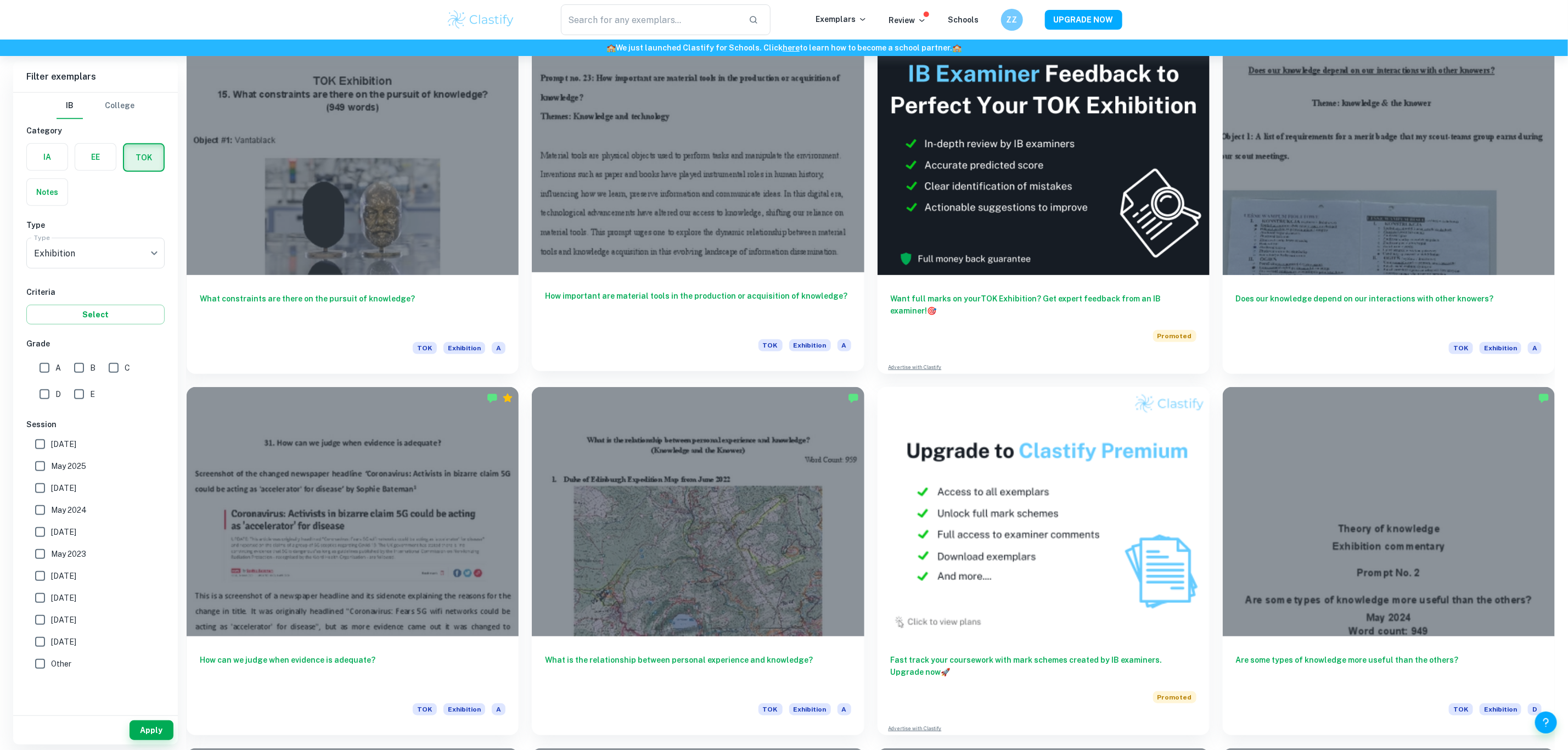
scroll to position [345, 0]
click at [353, 159] on div at bounding box center [352, 147] width 332 height 249
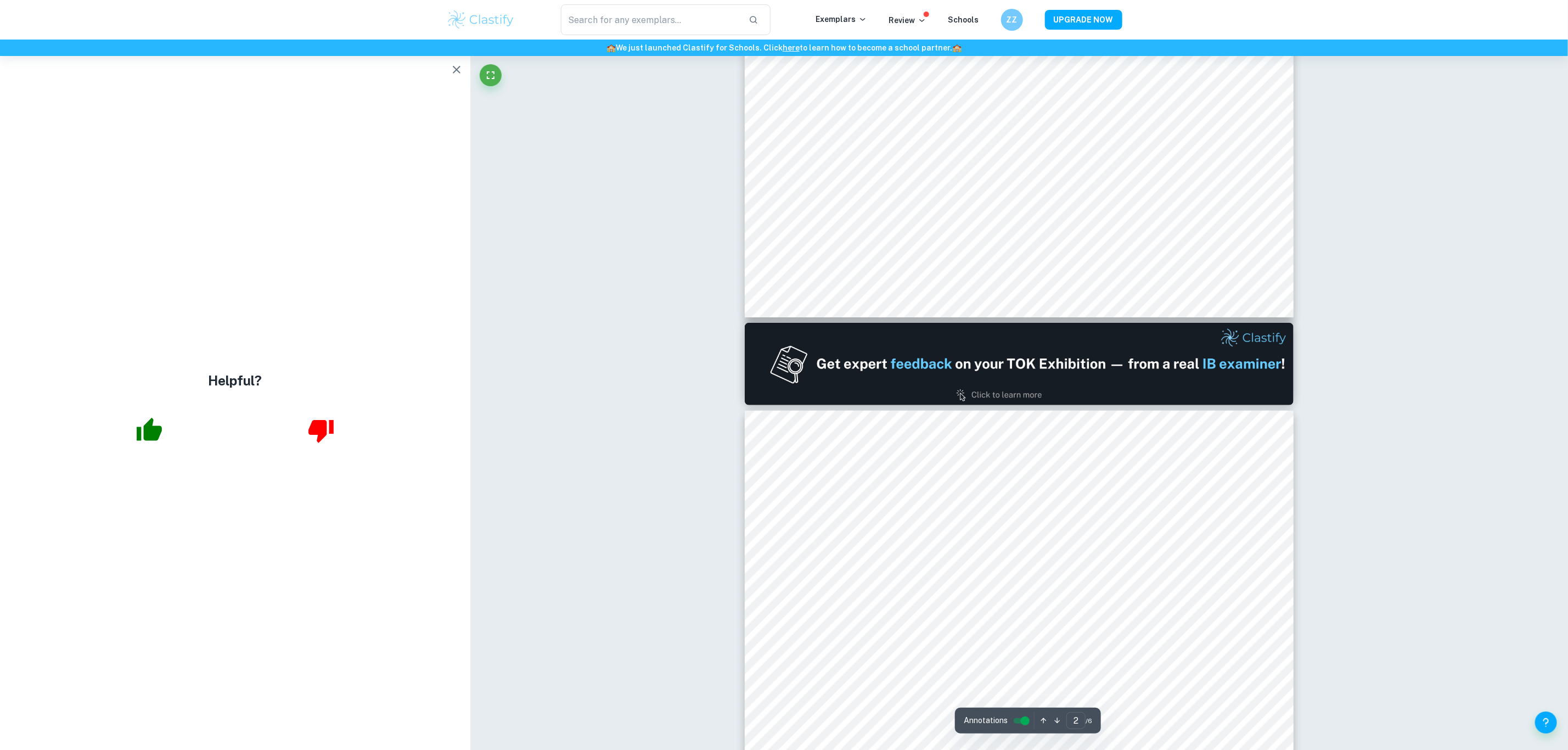
type input "1"
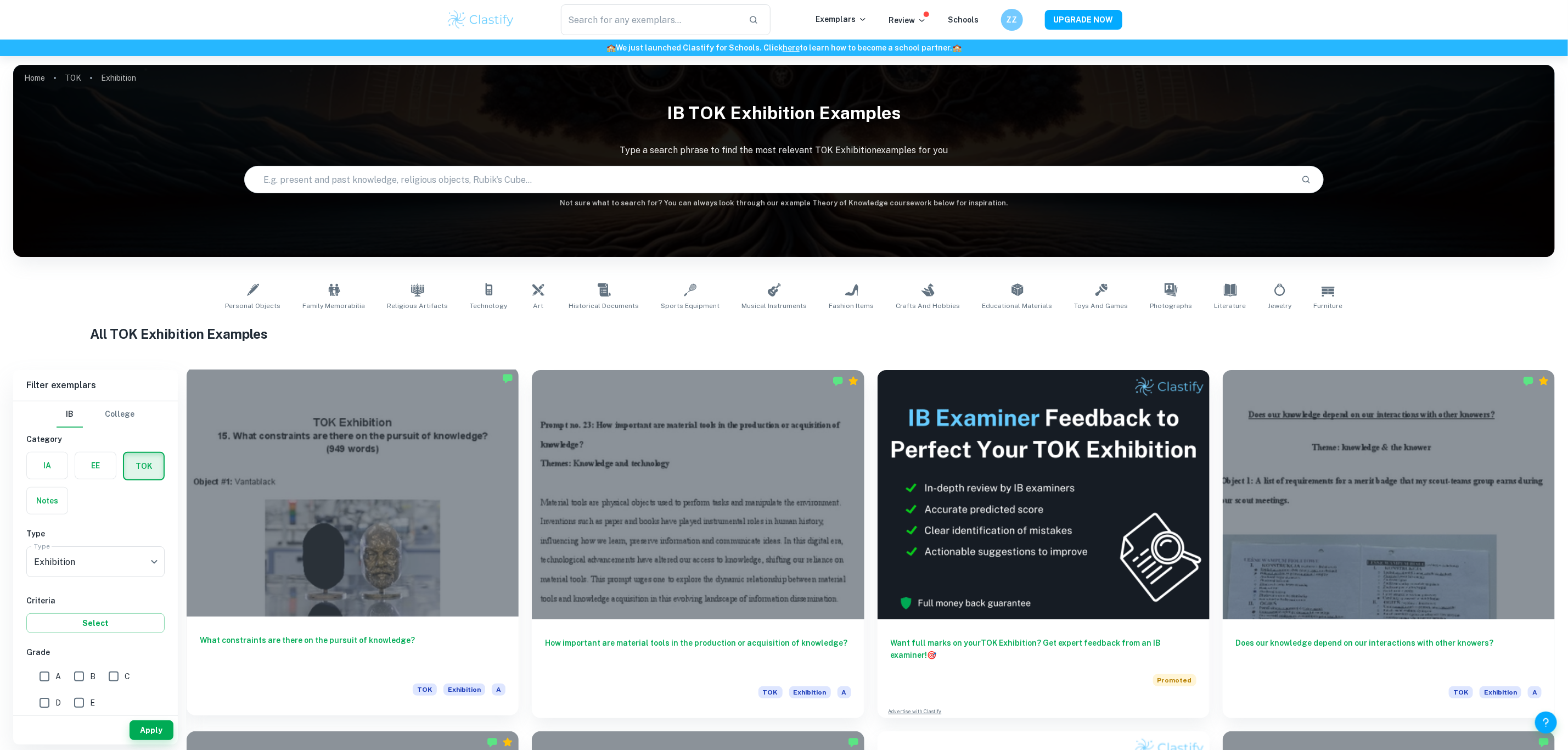
click at [392, 472] on div at bounding box center [352, 491] width 332 height 249
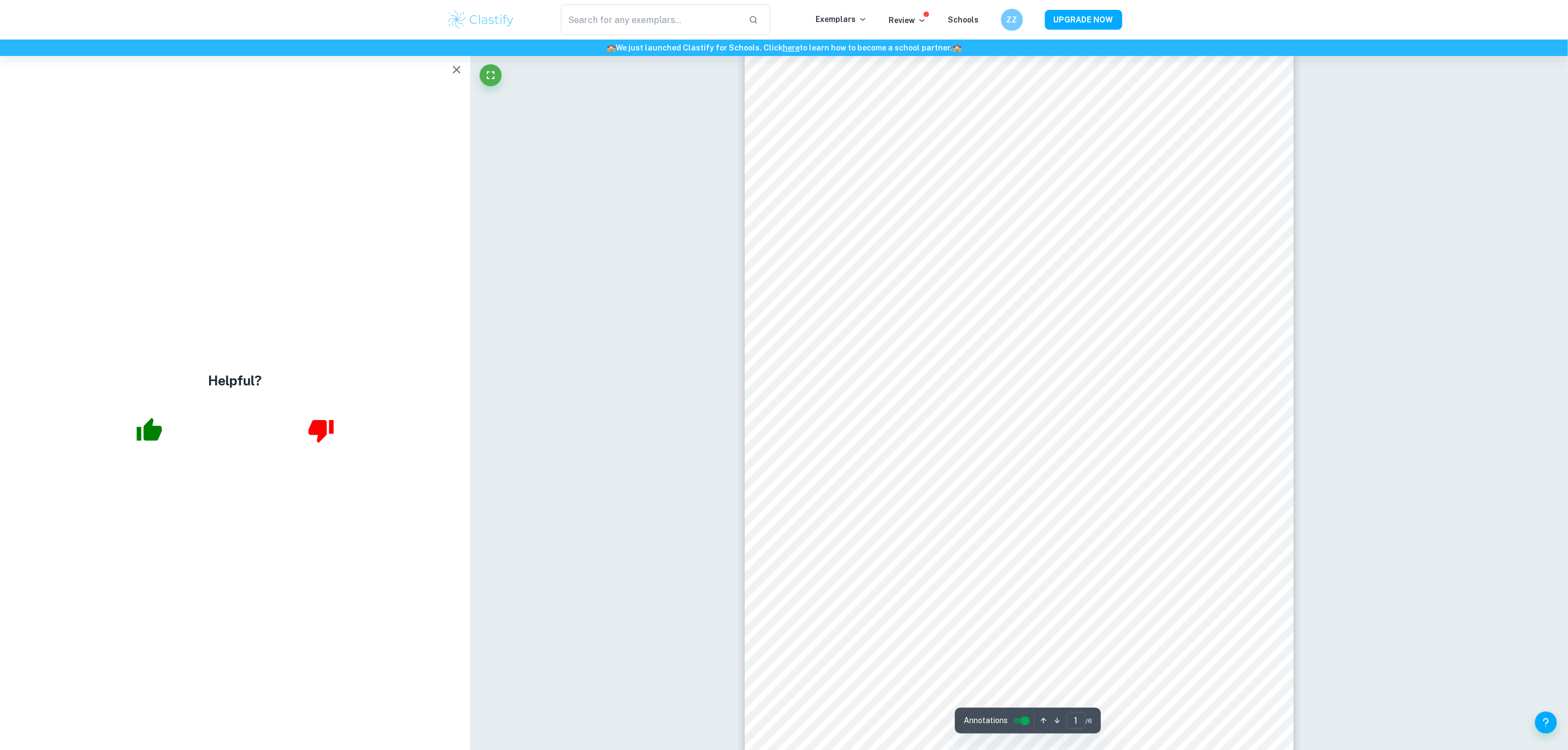
scroll to position [82, 0]
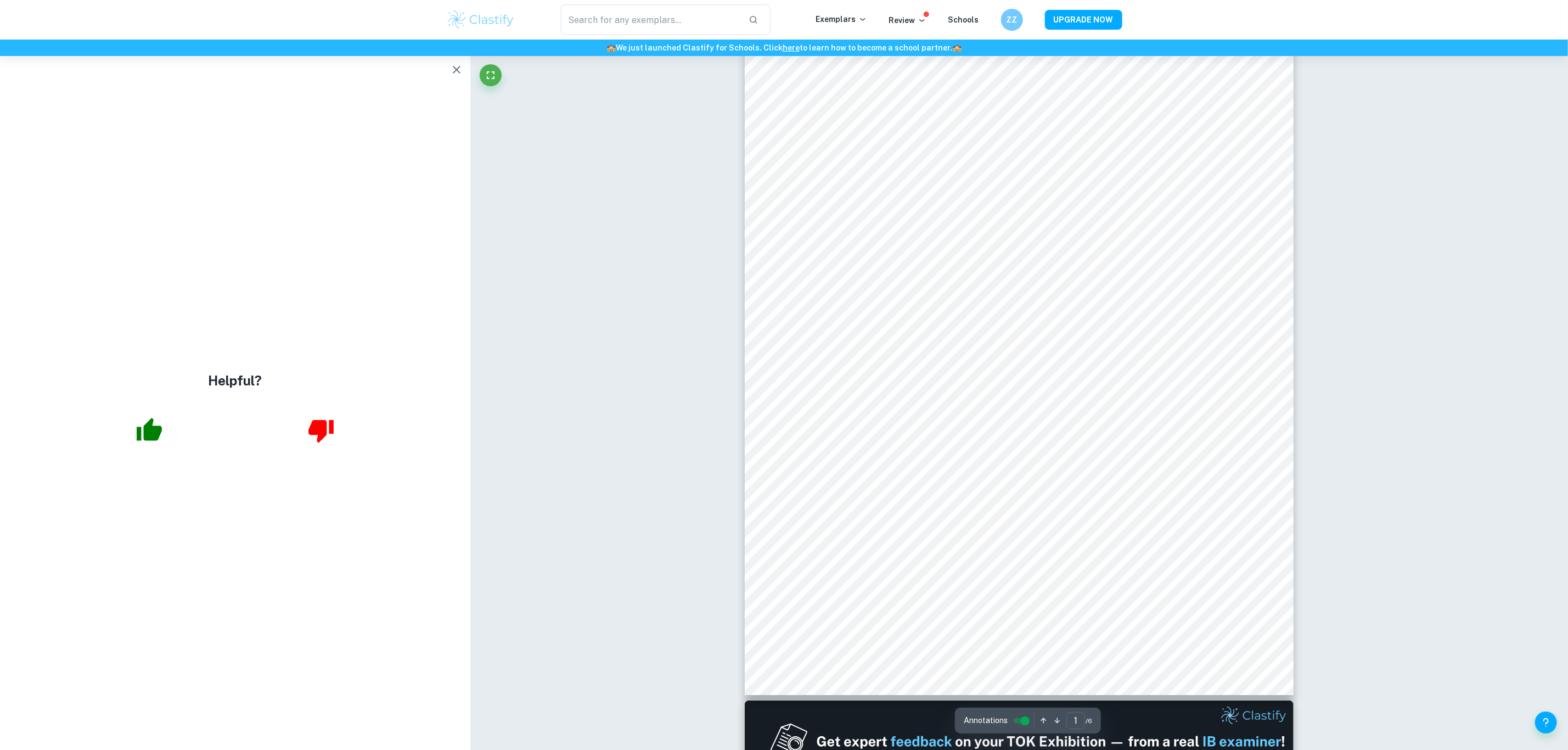
click at [137, 432] on icon "button" at bounding box center [149, 430] width 27 height 27
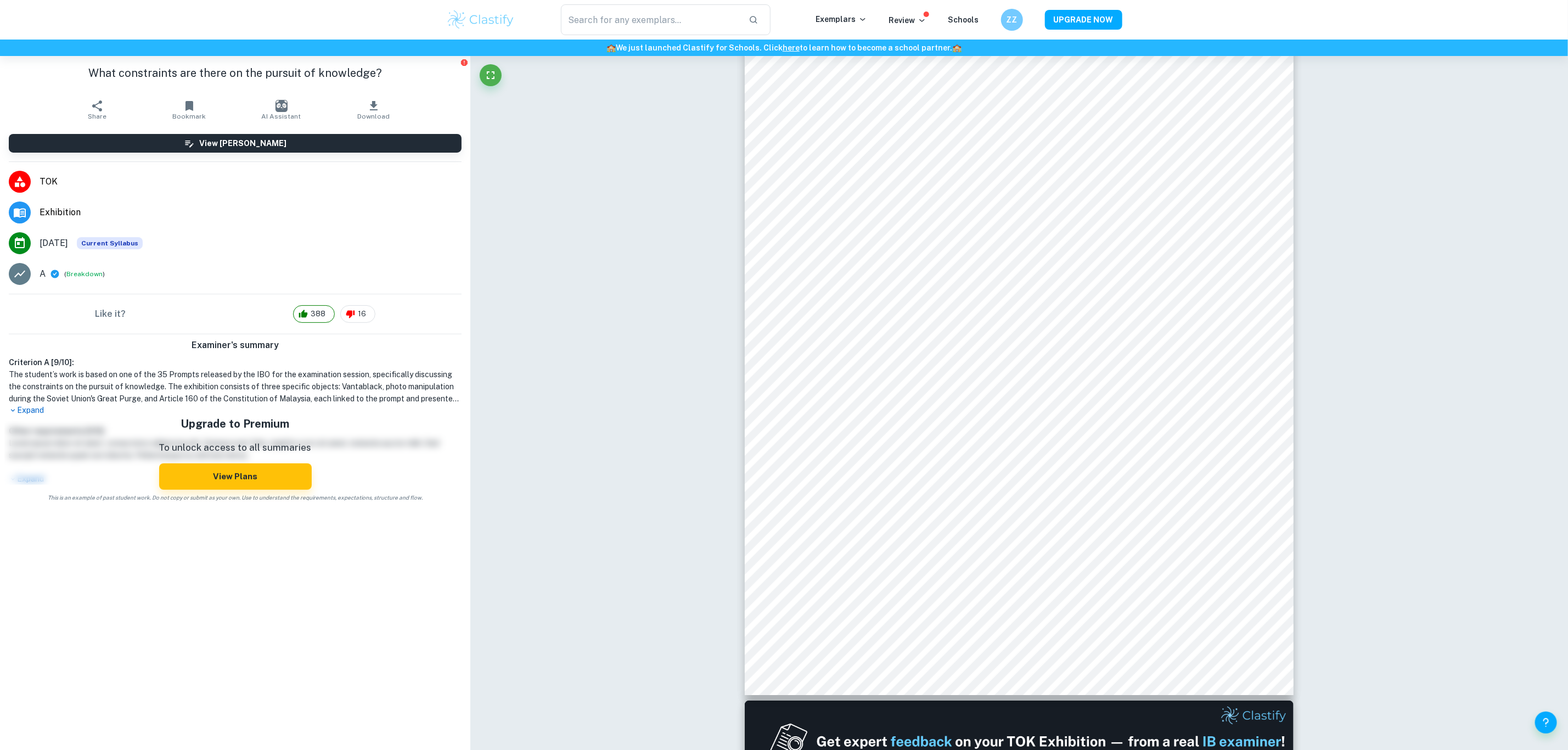
drag, startPoint x: 31, startPoint y: 399, endPoint x: 31, endPoint y: 405, distance: 6.0
click at [31, 404] on h1 "The student’s work is based on one of the 35 Prompts released by the IBO for th…" at bounding box center [235, 387] width 453 height 37
click at [35, 408] on p "Expand" at bounding box center [235, 410] width 453 height 12
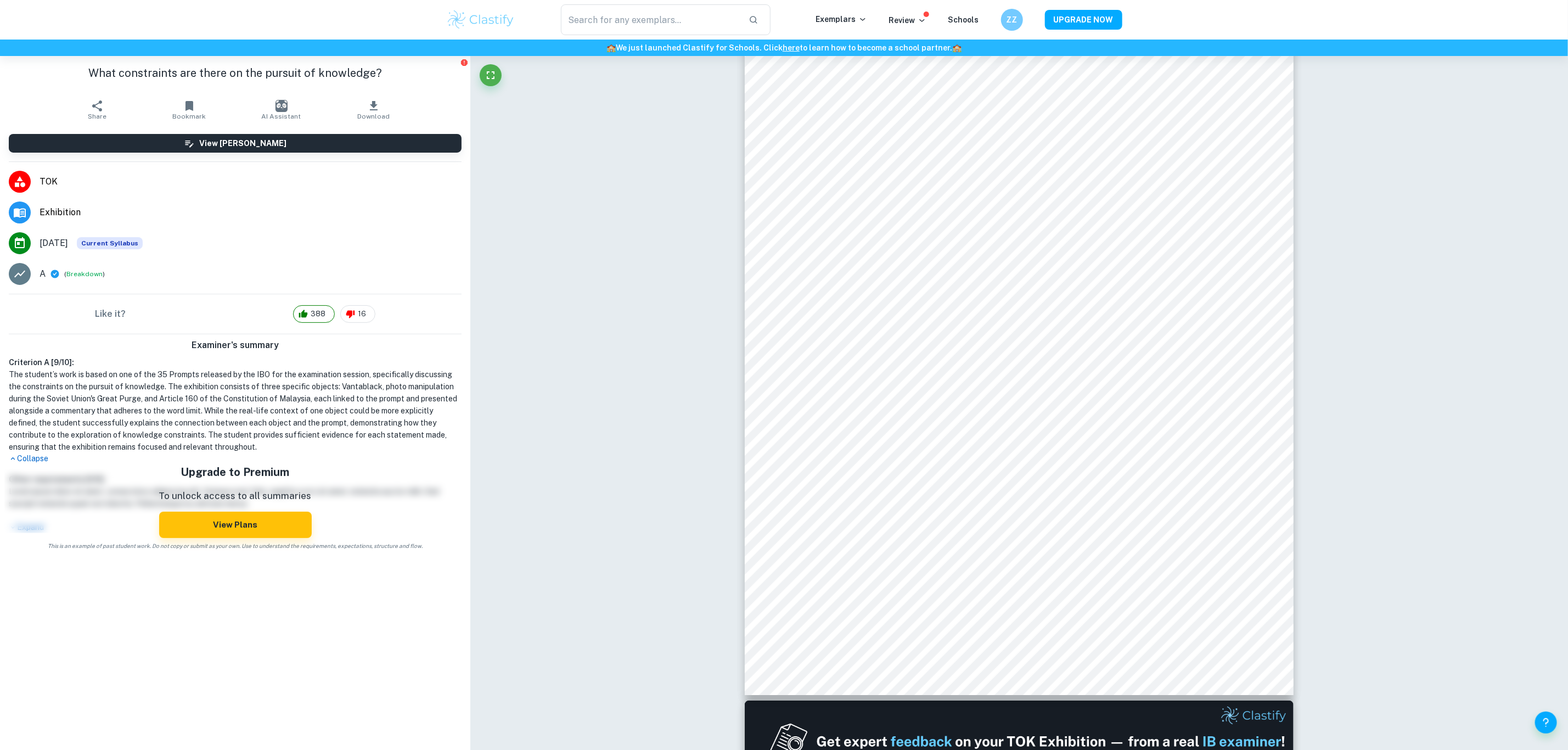
drag, startPoint x: 625, startPoint y: 405, endPoint x: 622, endPoint y: 396, distance: 9.5
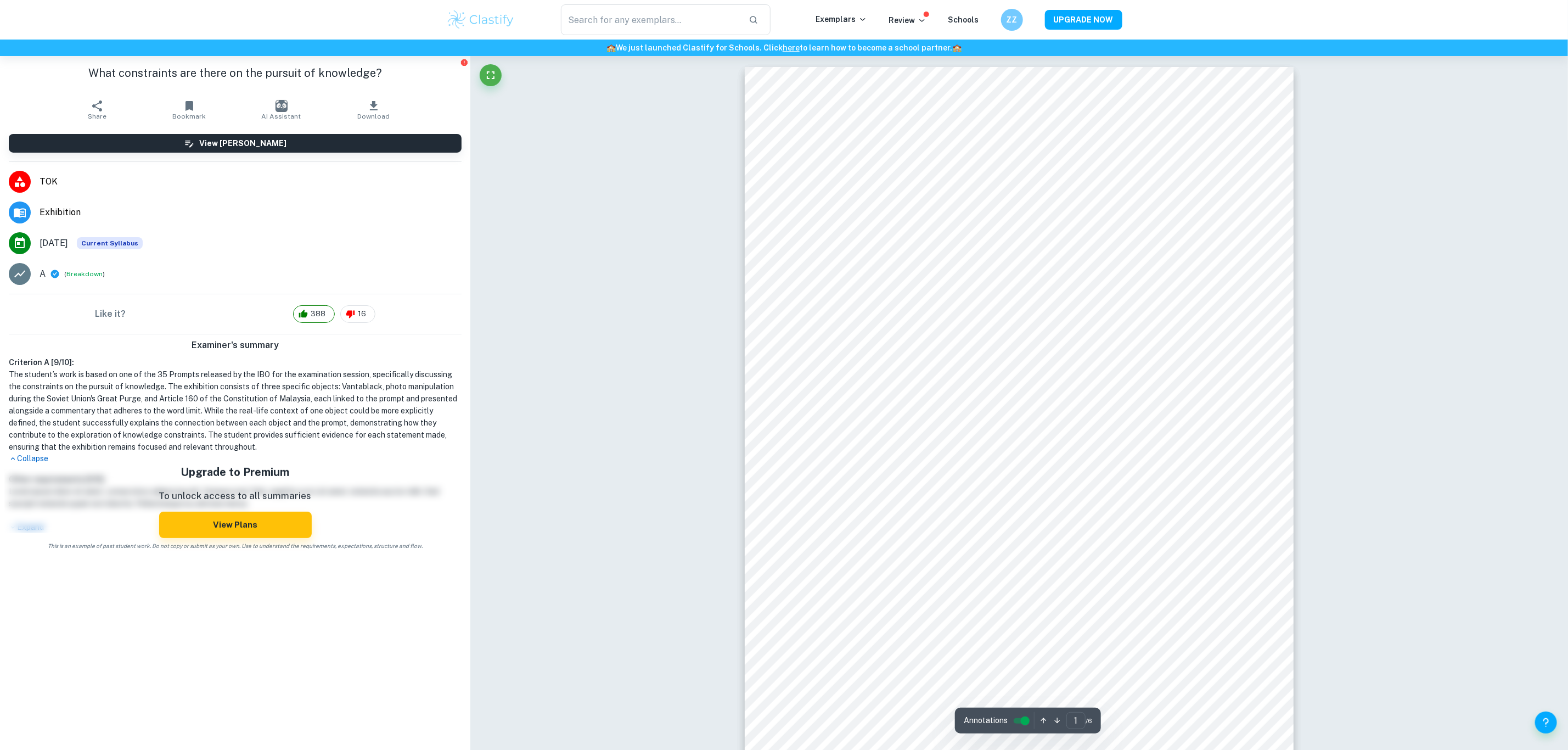
drag, startPoint x: 608, startPoint y: 234, endPoint x: 603, endPoint y: 332, distance: 98.1
type input "3"
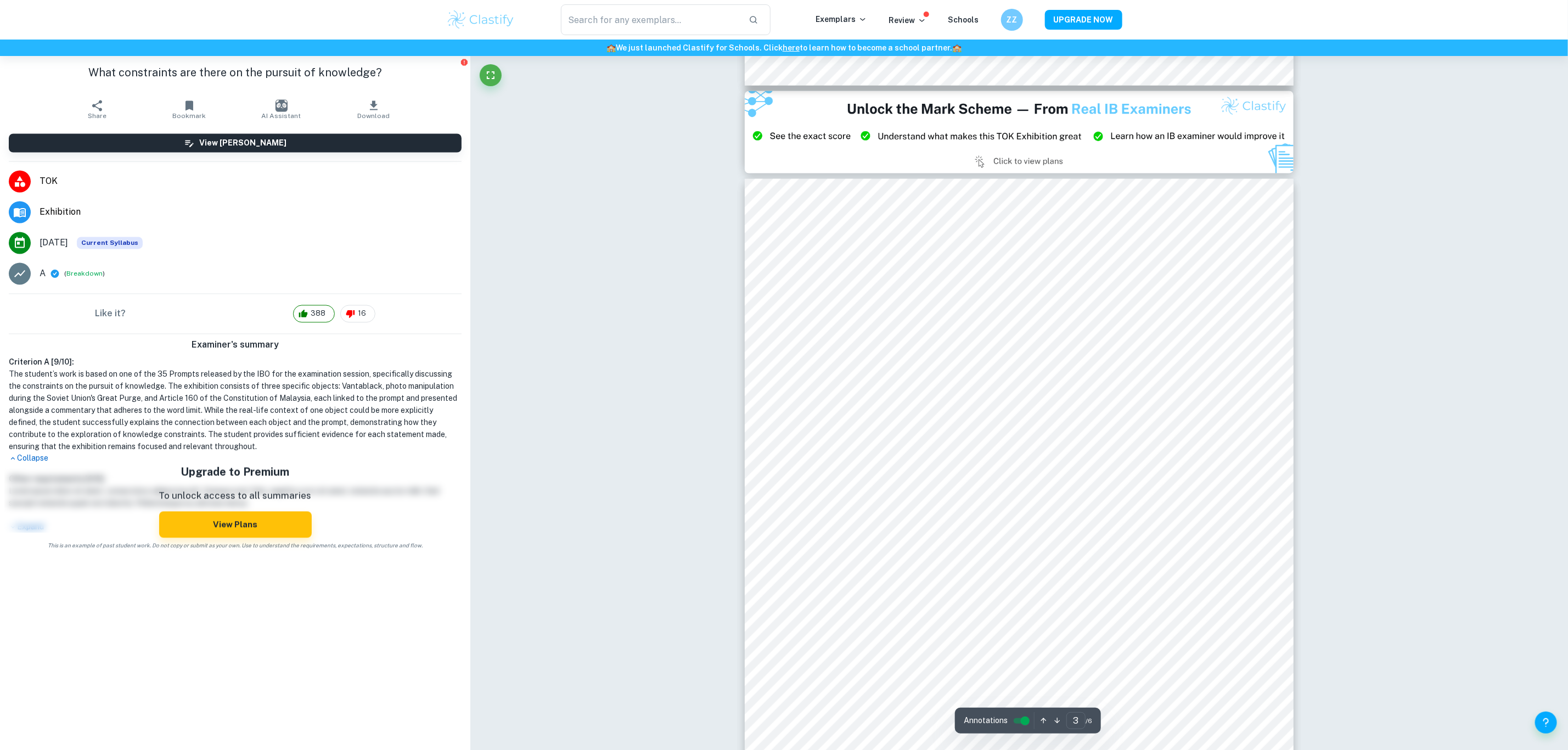
scroll to position [1432, 0]
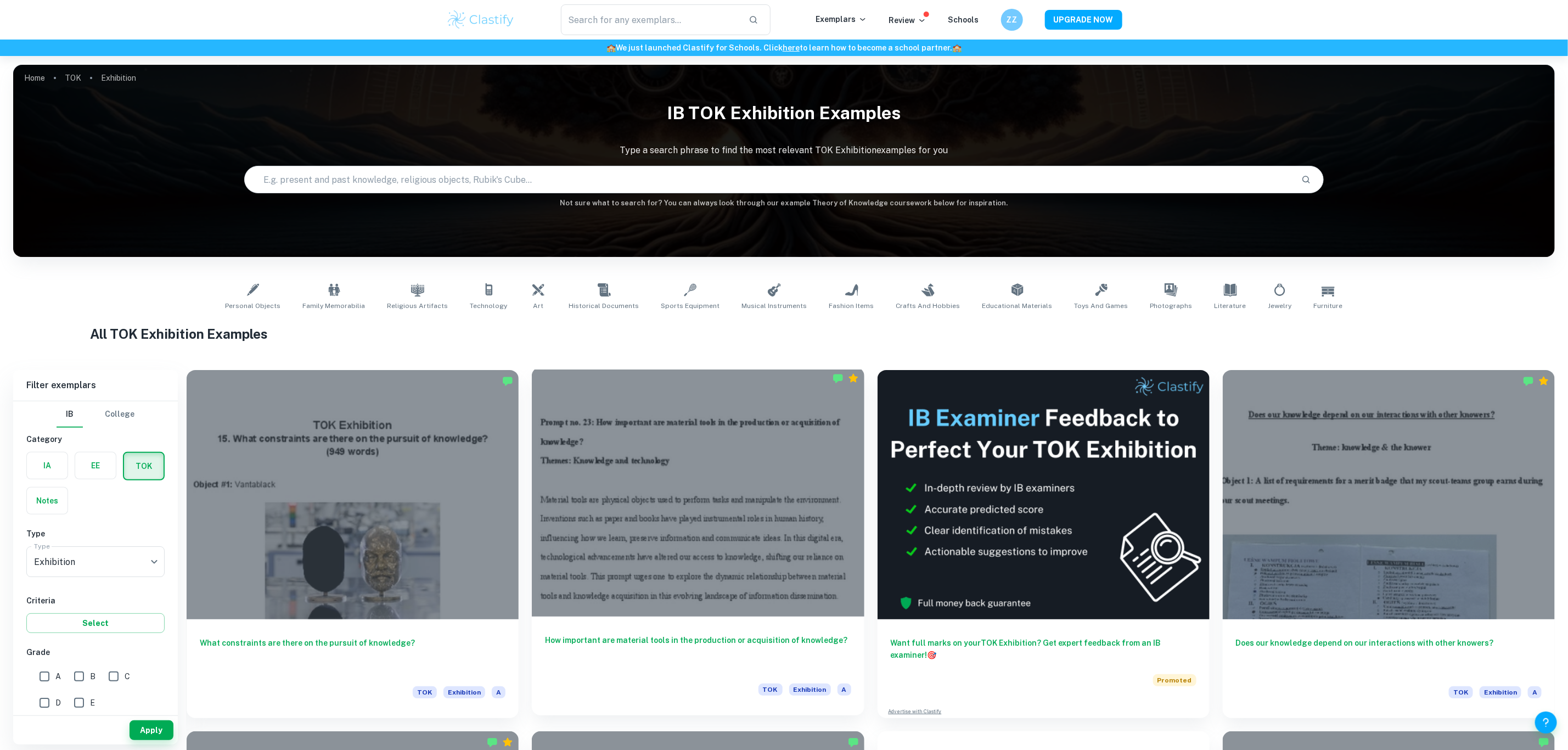
click at [695, 475] on div at bounding box center [698, 491] width 332 height 249
click at [417, 455] on div at bounding box center [352, 491] width 332 height 249
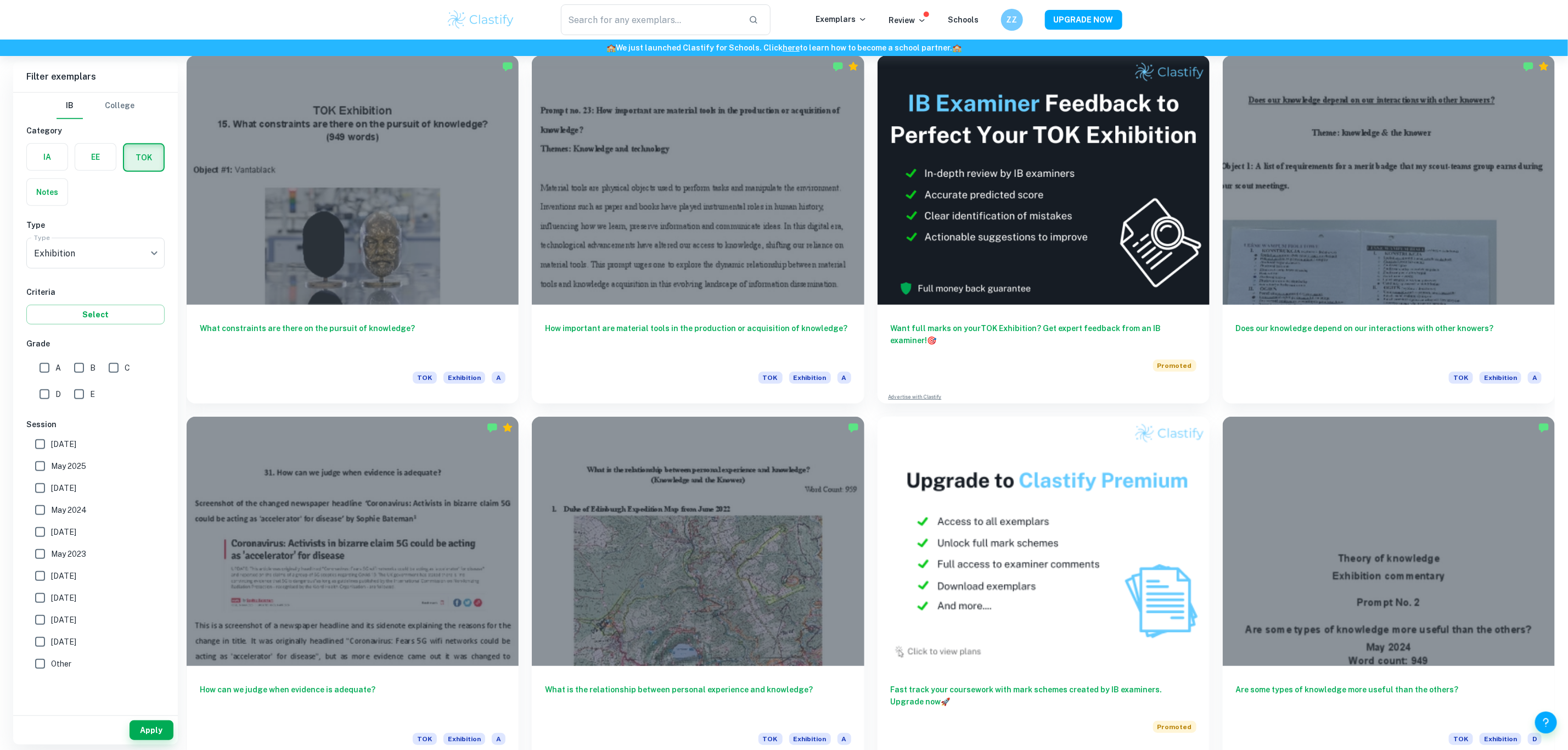
scroll to position [317, 0]
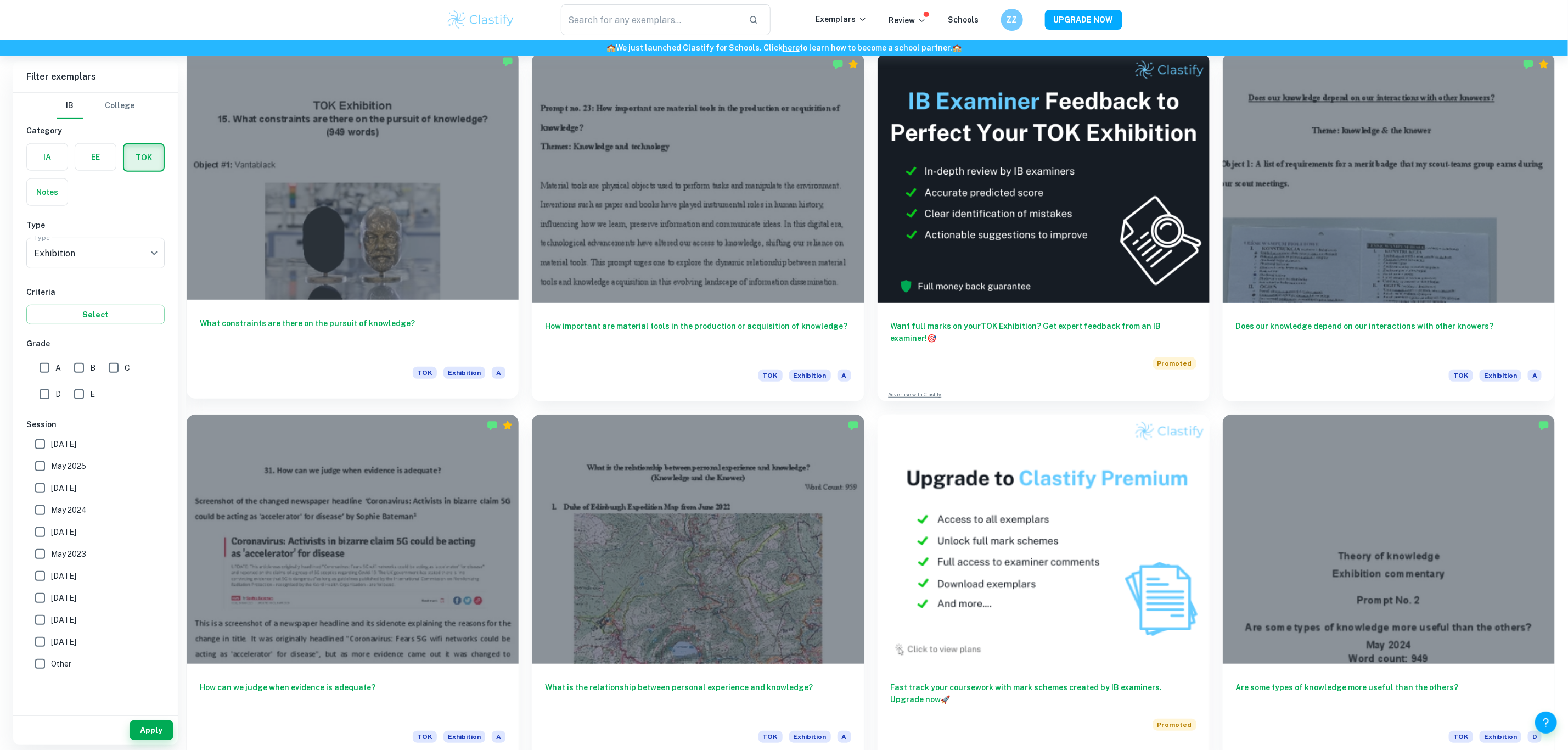
click at [329, 145] on div at bounding box center [352, 175] width 332 height 249
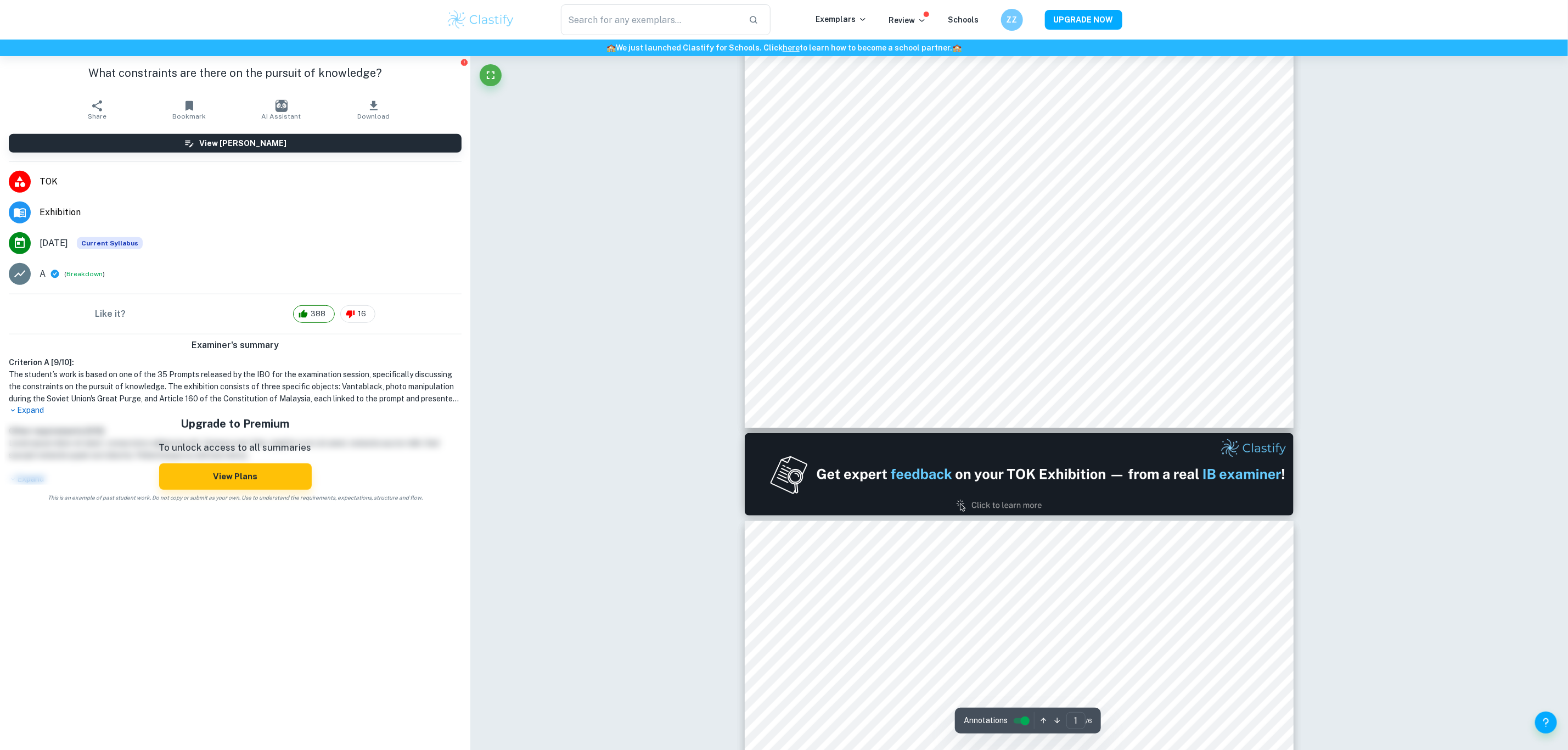
scroll to position [480, 0]
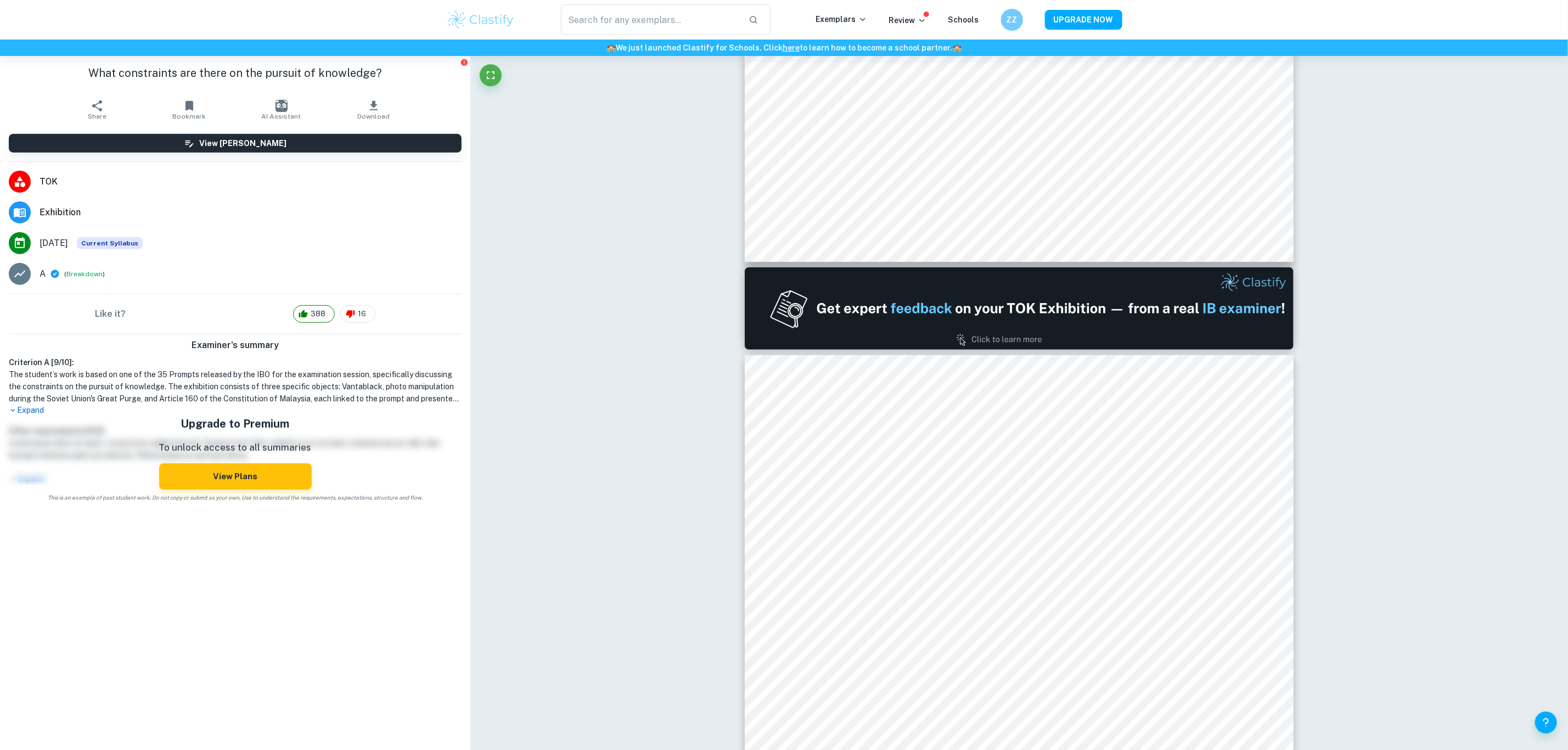
type input "1"
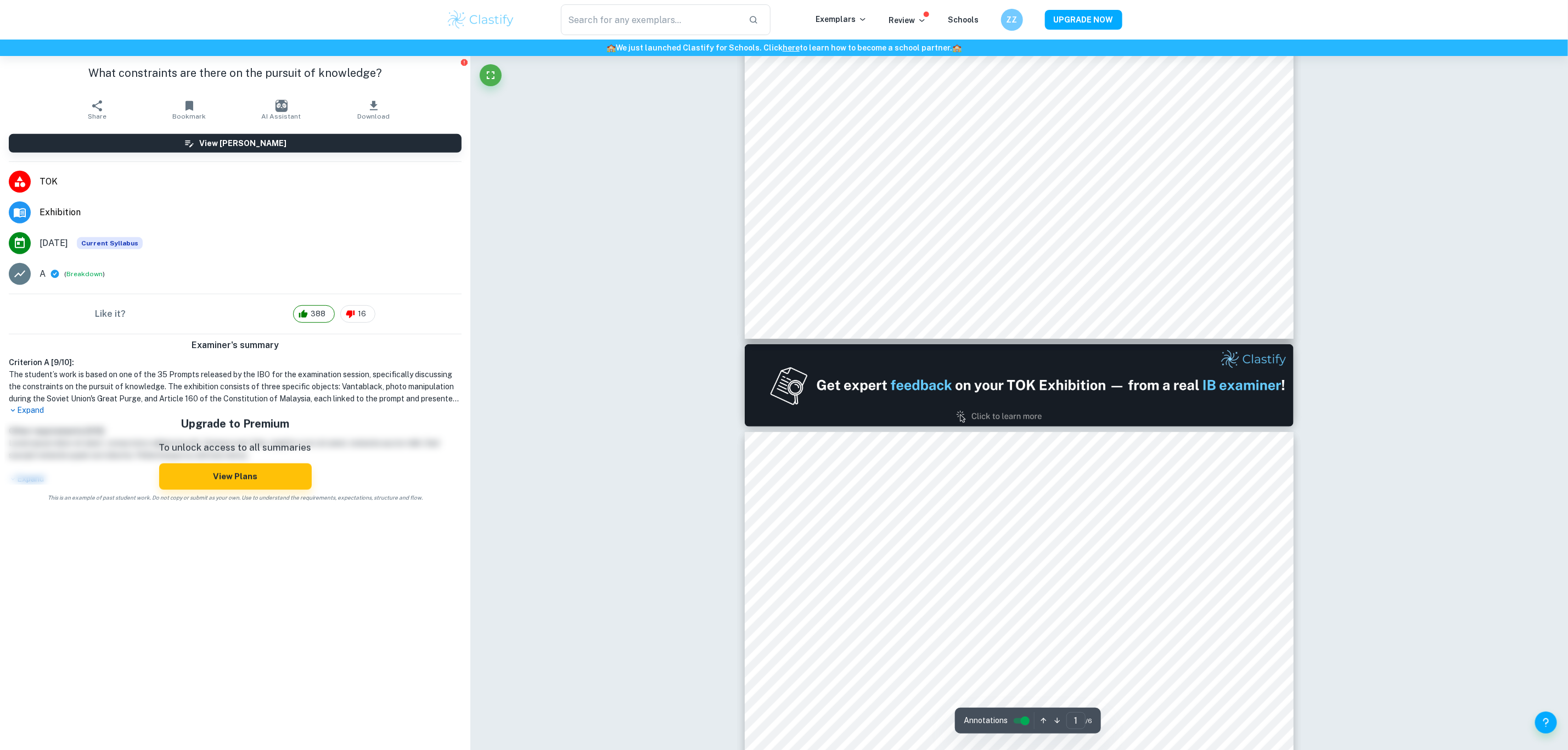
scroll to position [458, 0]
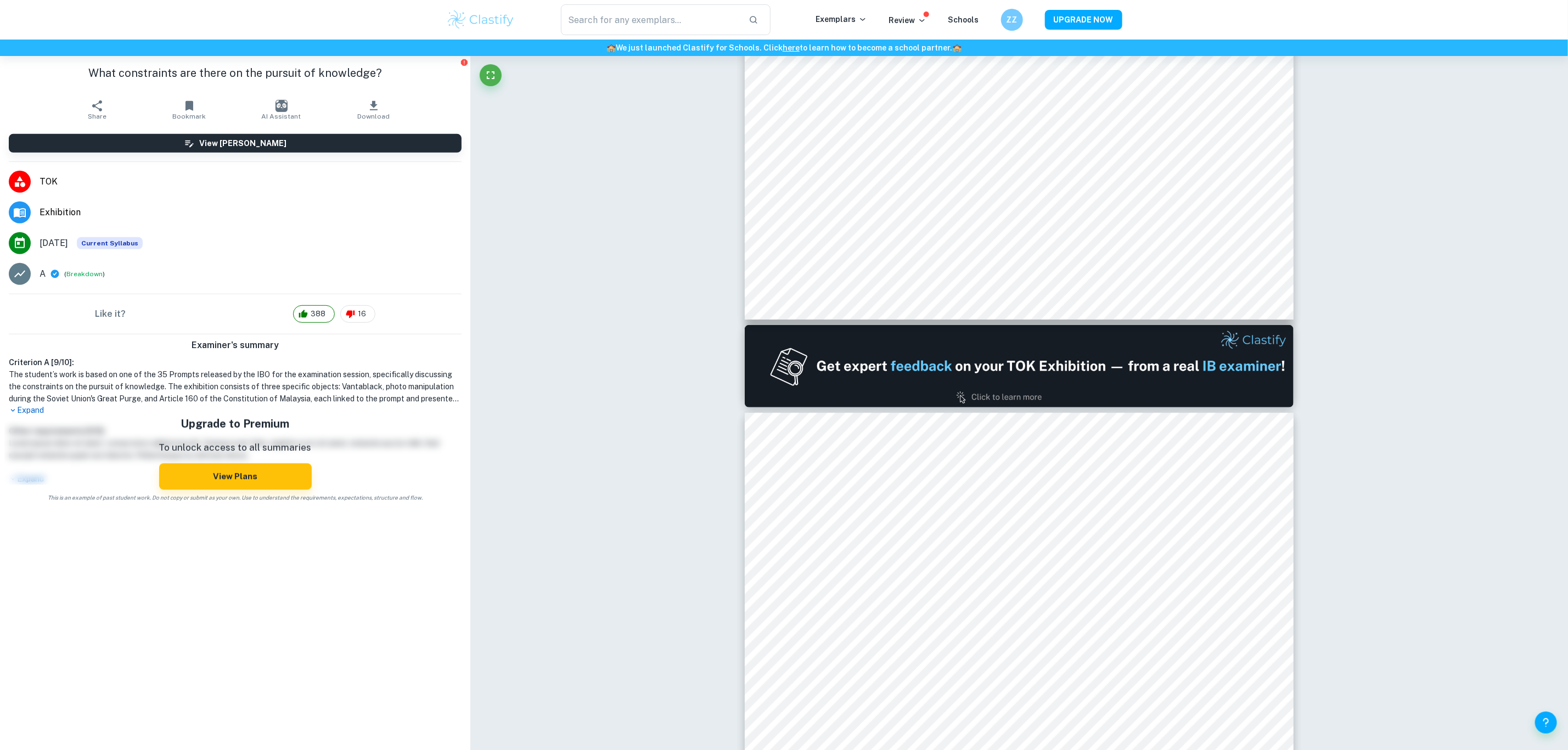
drag, startPoint x: 723, startPoint y: 511, endPoint x: 723, endPoint y: 433, distance: 78.0
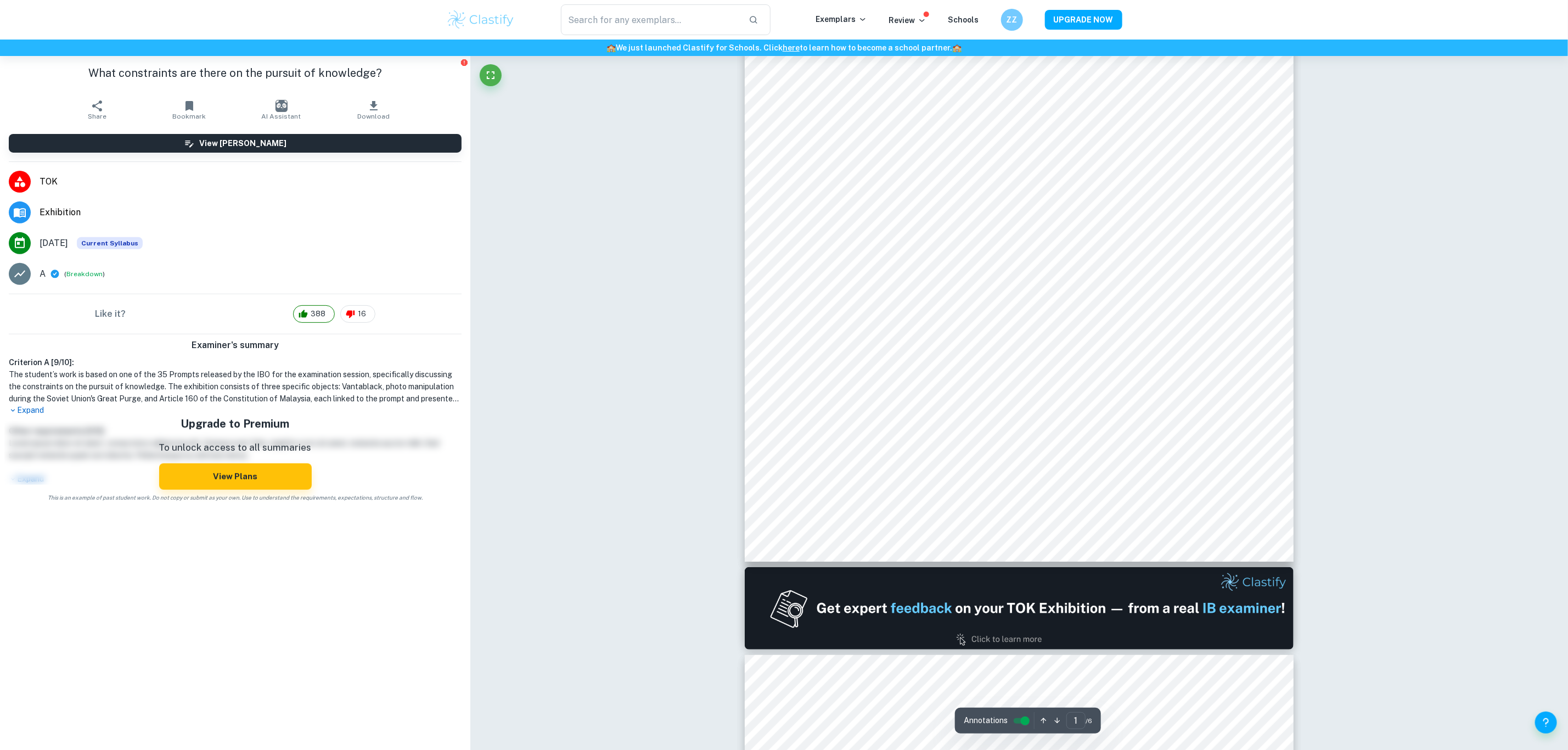
scroll to position [124, 0]
